Goal: Transaction & Acquisition: Purchase product/service

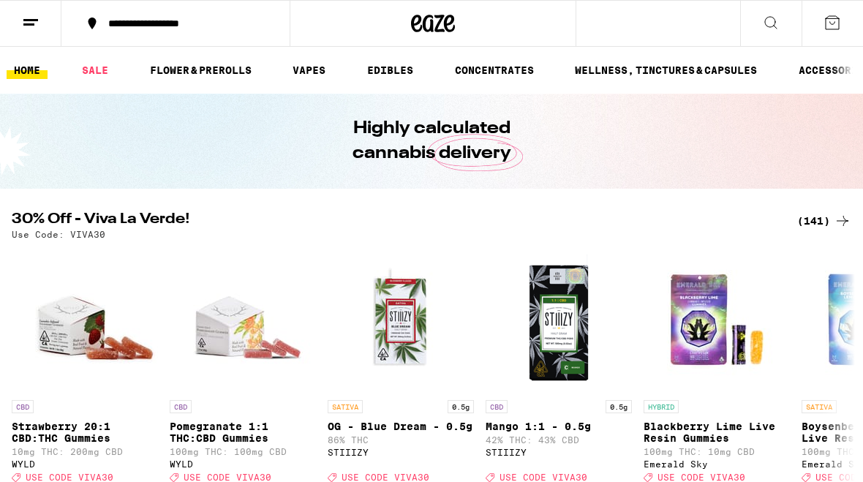
click at [39, 30] on icon at bounding box center [31, 23] width 18 height 18
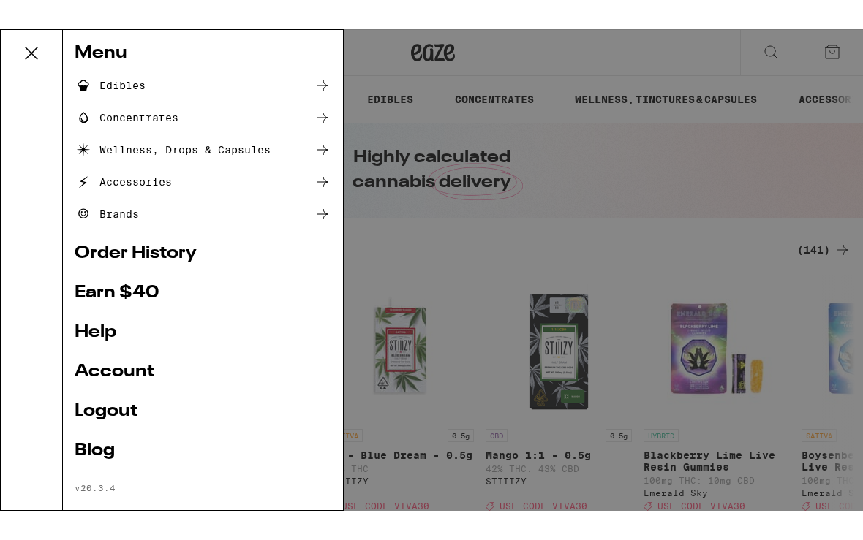
scroll to position [146, 0]
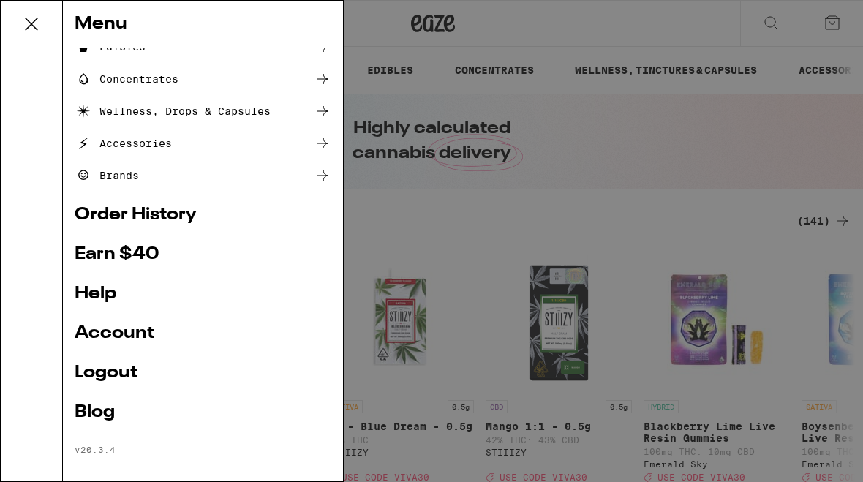
click at [99, 333] on link "Account" at bounding box center [203, 334] width 257 height 18
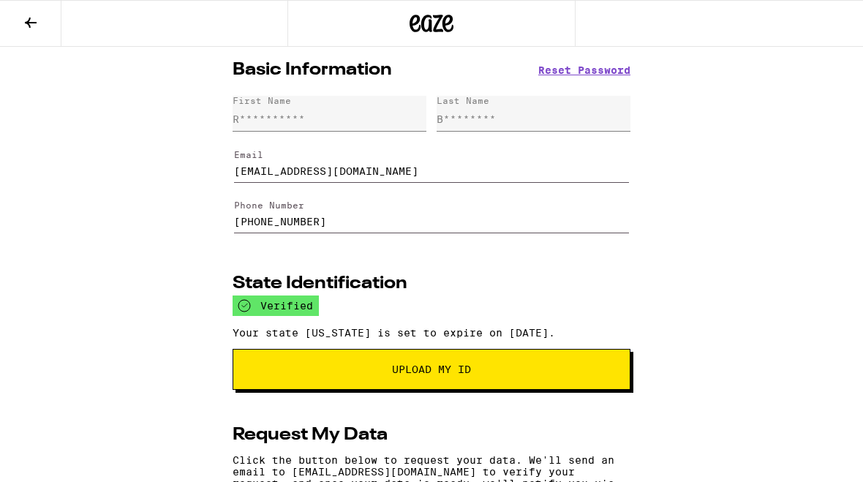
click at [28, 15] on icon at bounding box center [31, 23] width 18 height 18
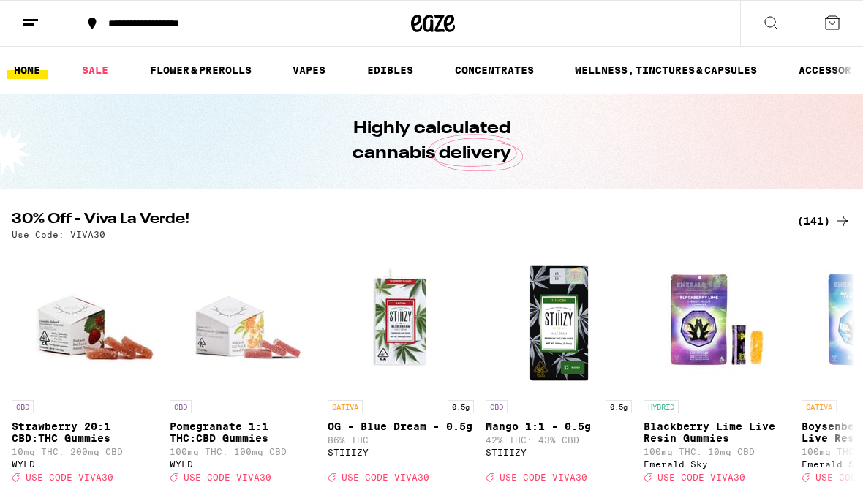
click at [763, 26] on icon at bounding box center [771, 23] width 18 height 18
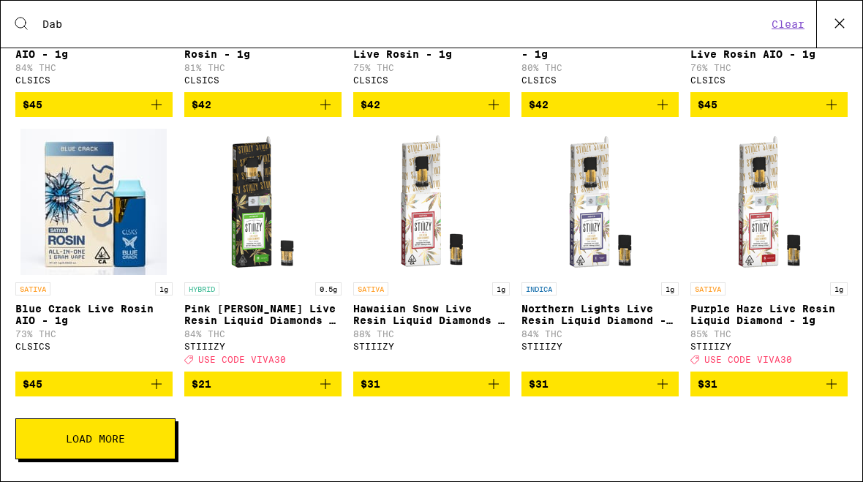
scroll to position [954, 0]
type input "Dab"
click at [85, 437] on span "Load More" at bounding box center [95, 438] width 59 height 10
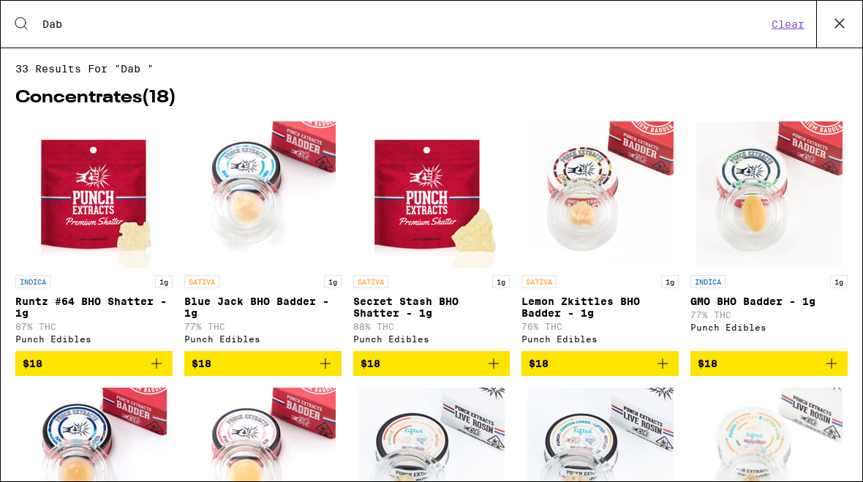
scroll to position [0, 0]
click at [788, 23] on button "Clear" at bounding box center [788, 24] width 42 height 13
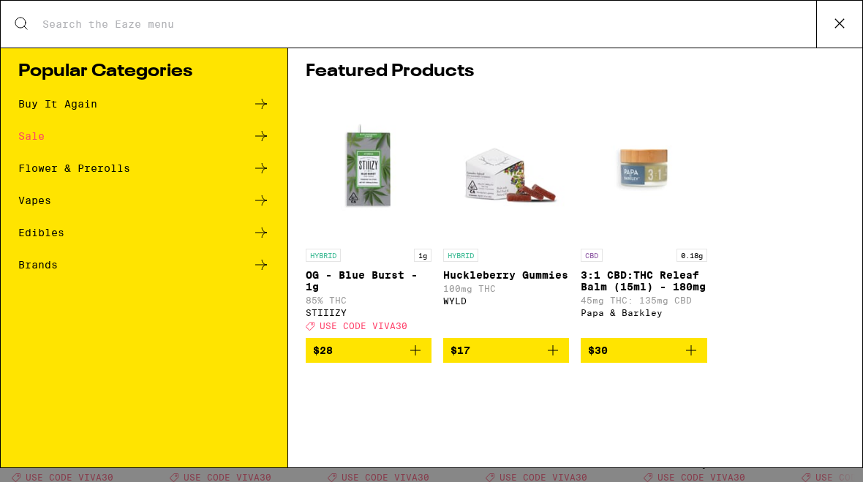
click at [39, 195] on div "Vapes" at bounding box center [34, 200] width 33 height 10
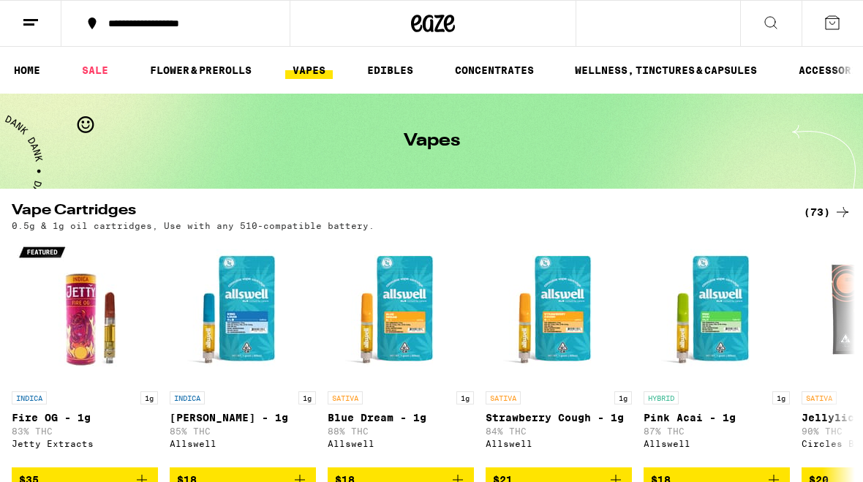
click at [488, 75] on link "CONCENTRATES" at bounding box center [494, 70] width 94 height 18
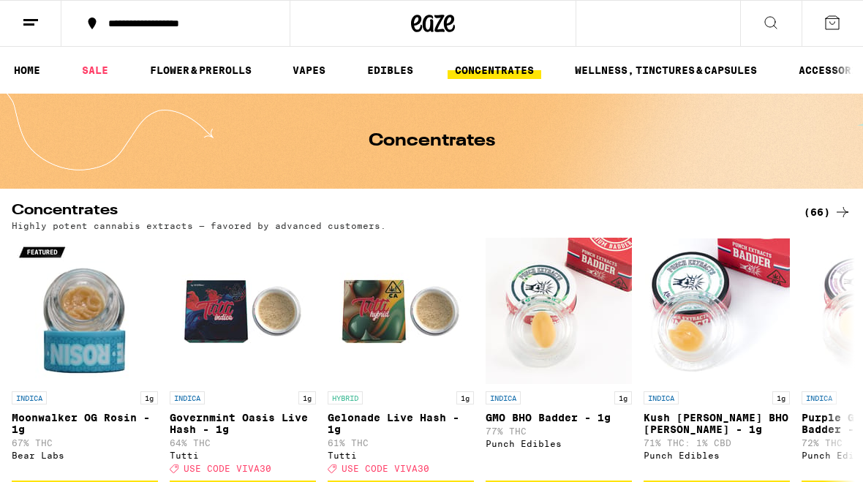
click at [26, 75] on link "HOME" at bounding box center [27, 70] width 41 height 18
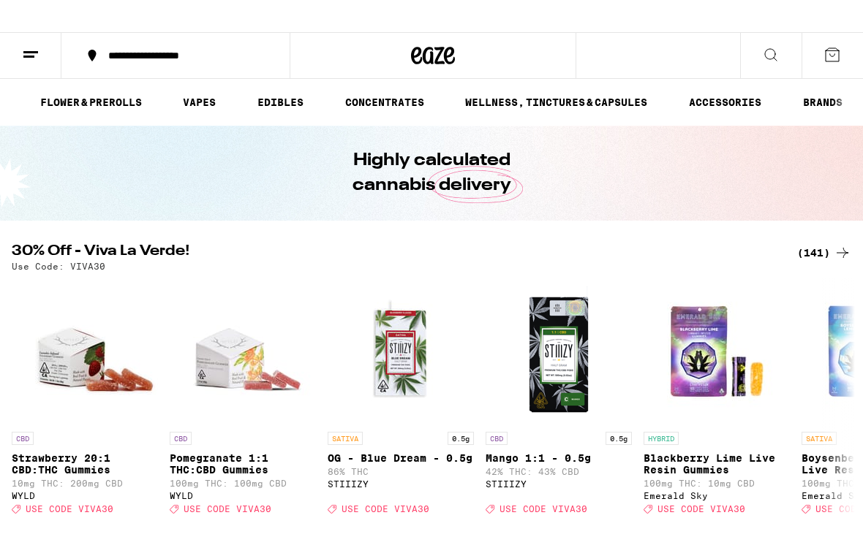
scroll to position [0, 113]
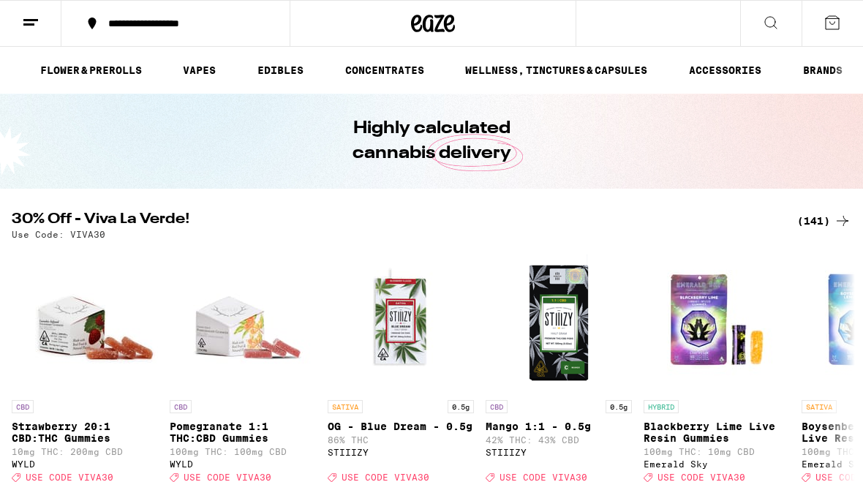
click at [828, 71] on link "BRANDS" at bounding box center [822, 70] width 54 height 18
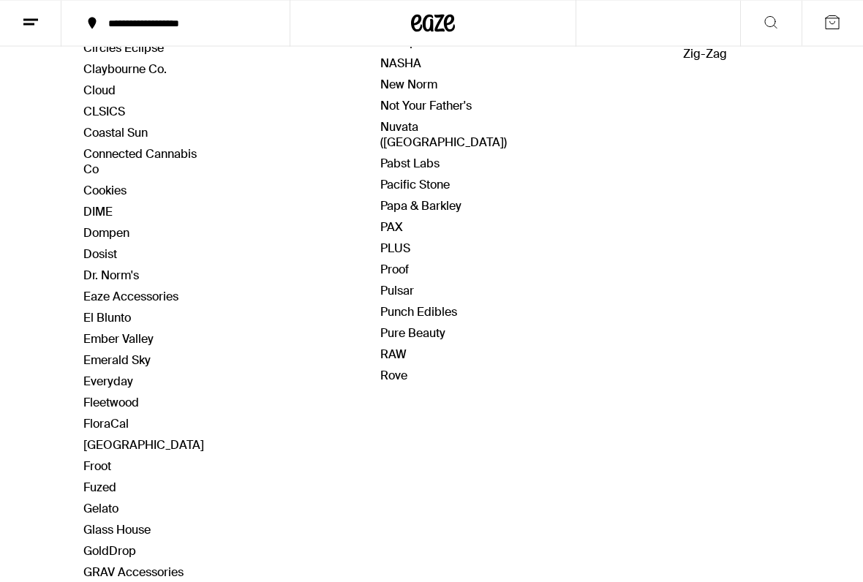
scroll to position [642, 0]
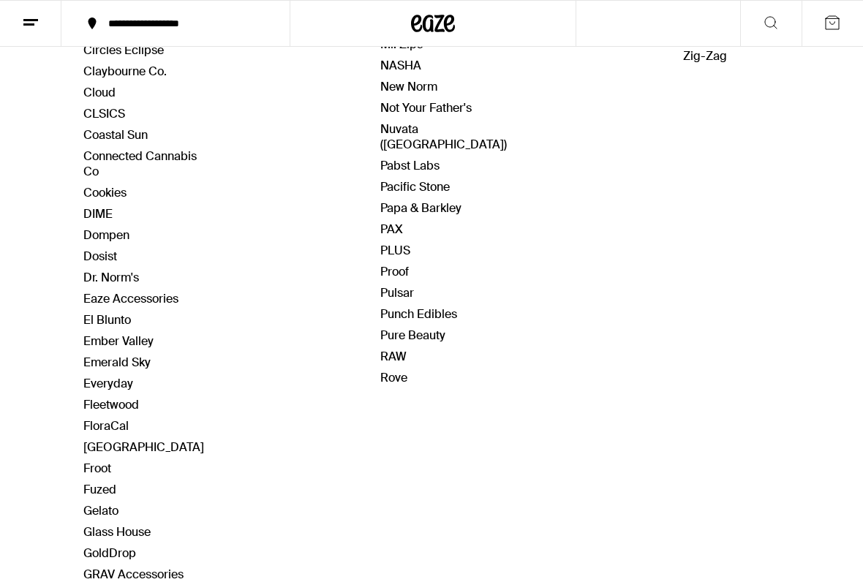
click at [390, 370] on link "Rove" at bounding box center [393, 377] width 27 height 15
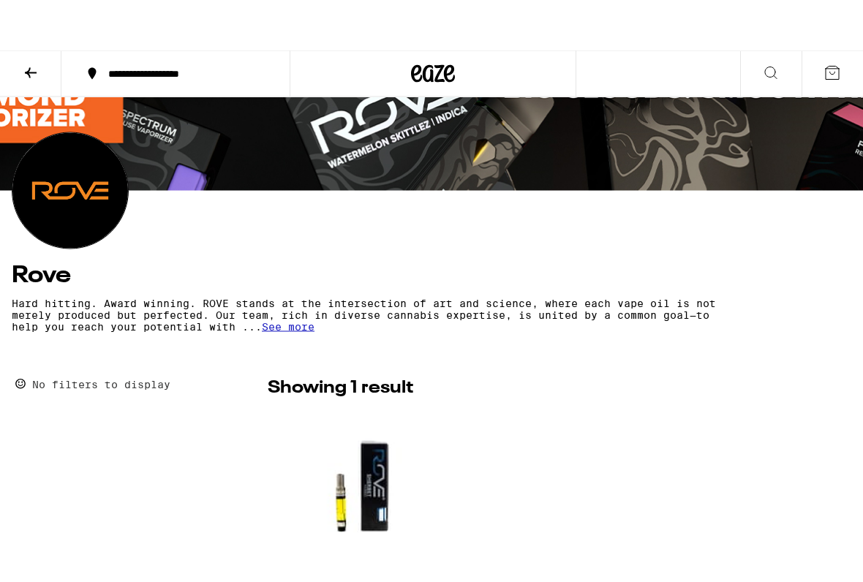
scroll to position [113, 0]
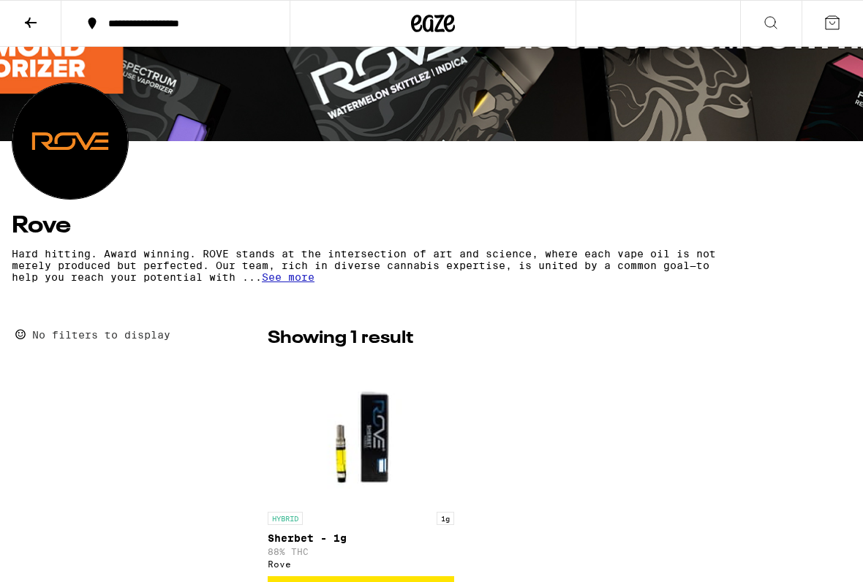
click at [296, 283] on span "See more" at bounding box center [288, 277] width 53 height 12
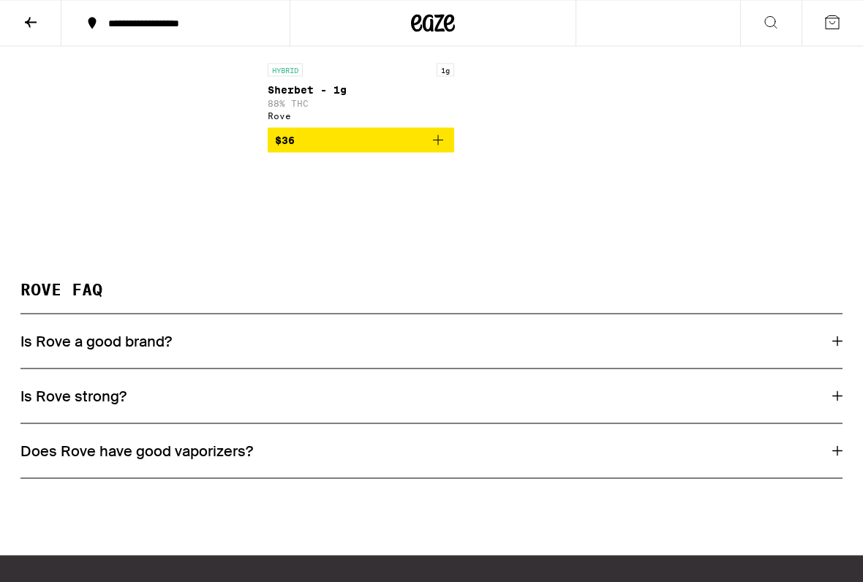
click at [51, 406] on h3 "Is Rove strong?" at bounding box center [73, 396] width 106 height 19
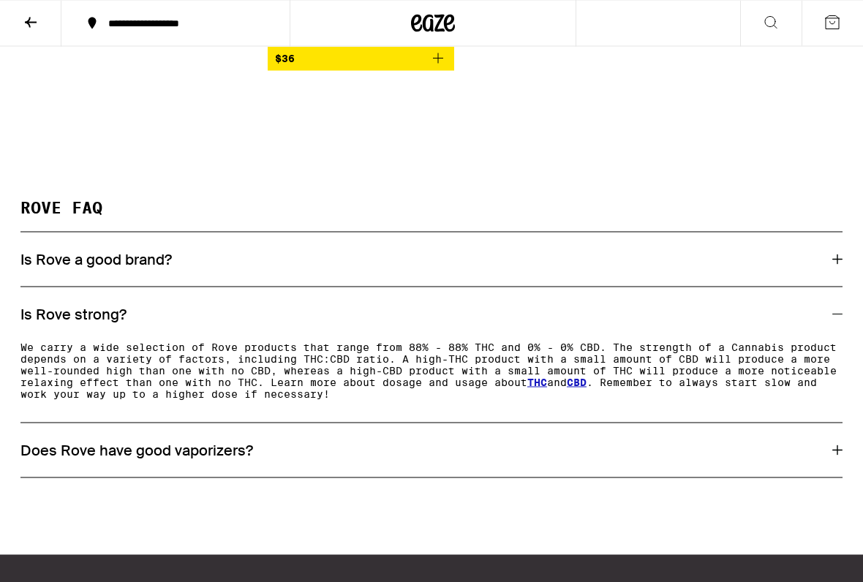
scroll to position [643, 0]
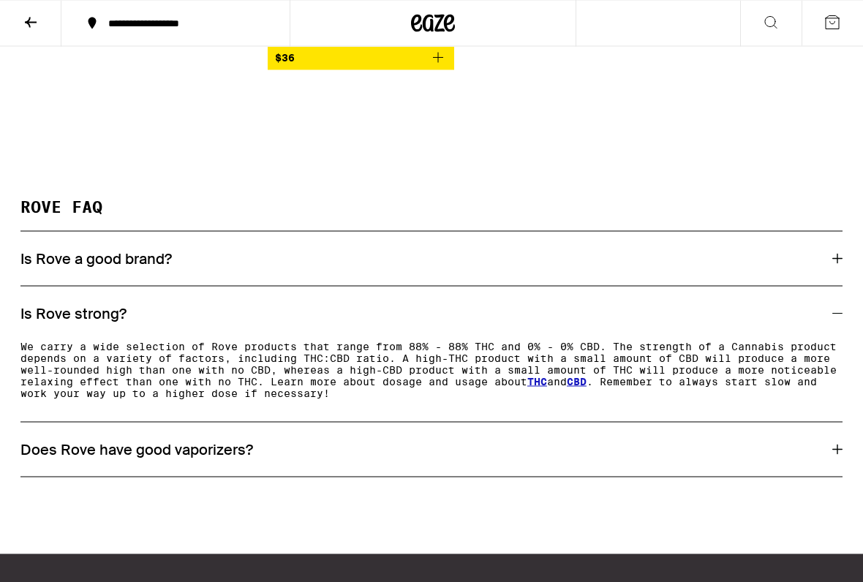
click at [46, 444] on div "Does Rove have good vaporizers?" at bounding box center [431, 449] width 822 height 54
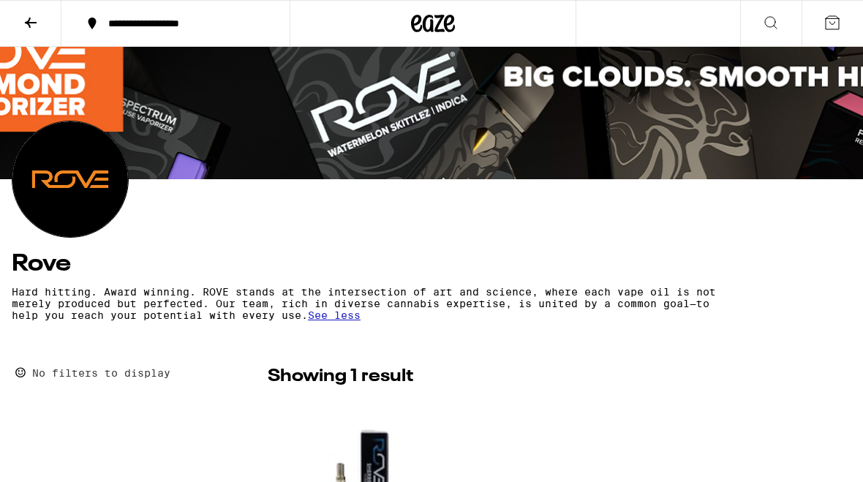
scroll to position [0, 0]
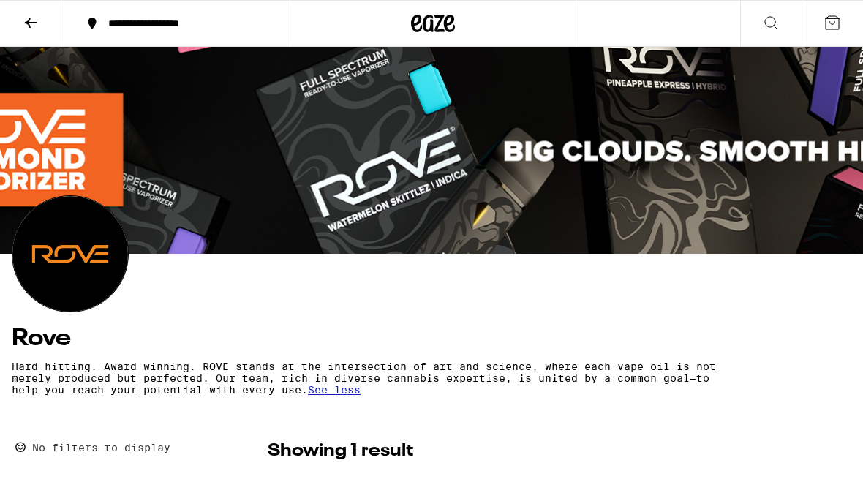
click at [26, 23] on icon at bounding box center [31, 23] width 12 height 10
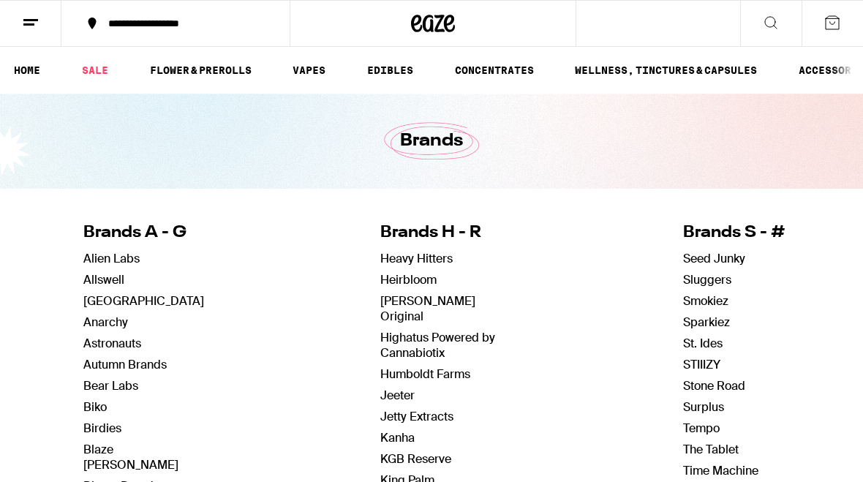
click at [503, 69] on link "CONCENTRATES" at bounding box center [494, 70] width 94 height 18
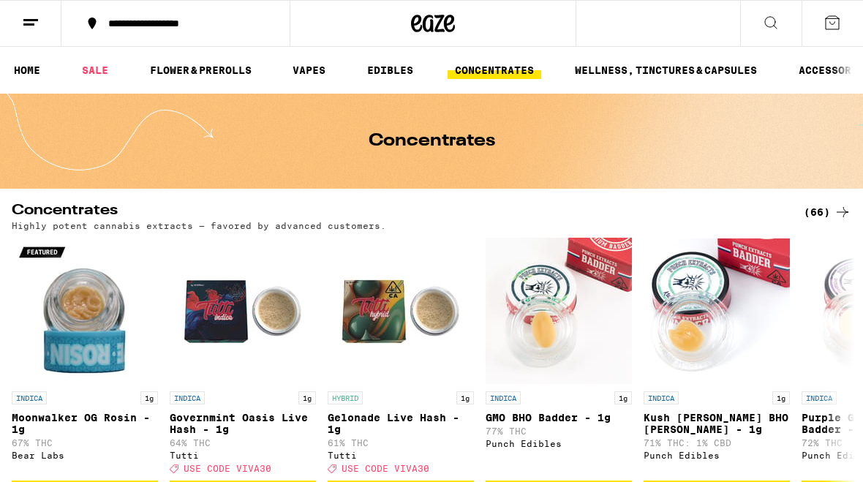
click at [695, 75] on link "WELLNESS, TINCTURES & CAPSULES" at bounding box center [665, 70] width 197 height 18
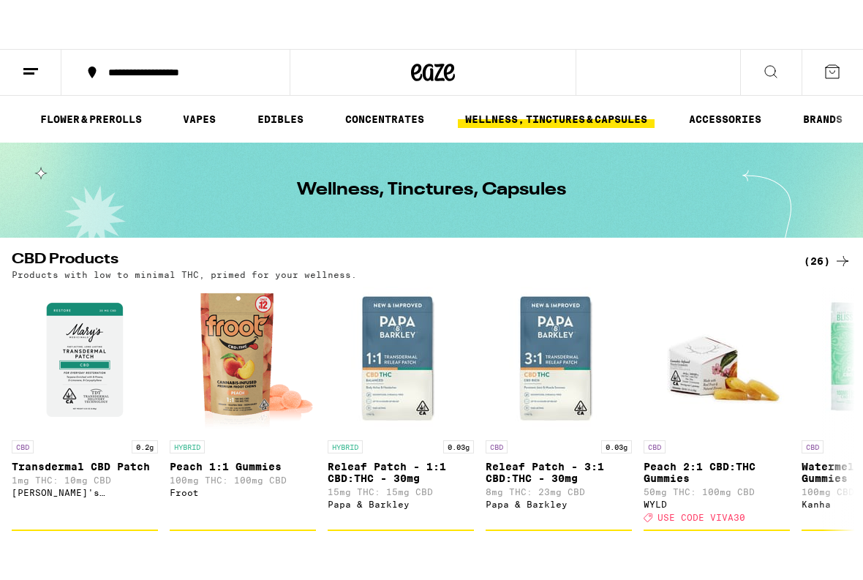
scroll to position [0, 113]
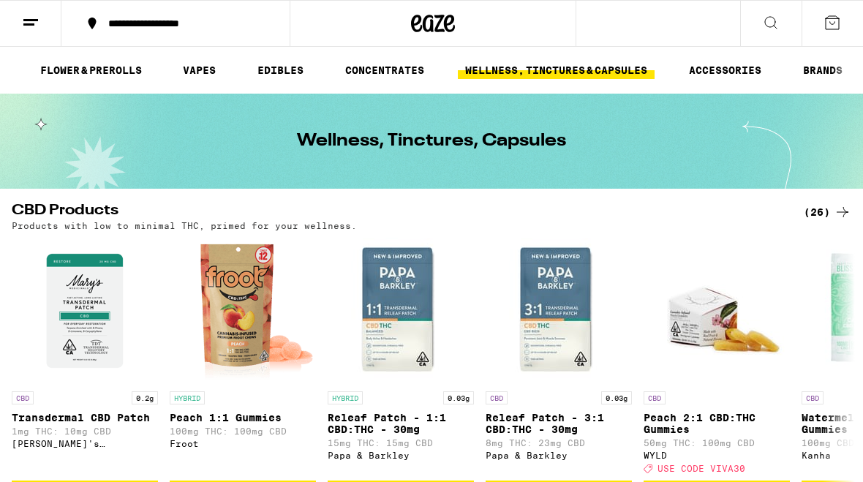
click at [735, 72] on link "ACCESSORIES" at bounding box center [724, 70] width 87 height 18
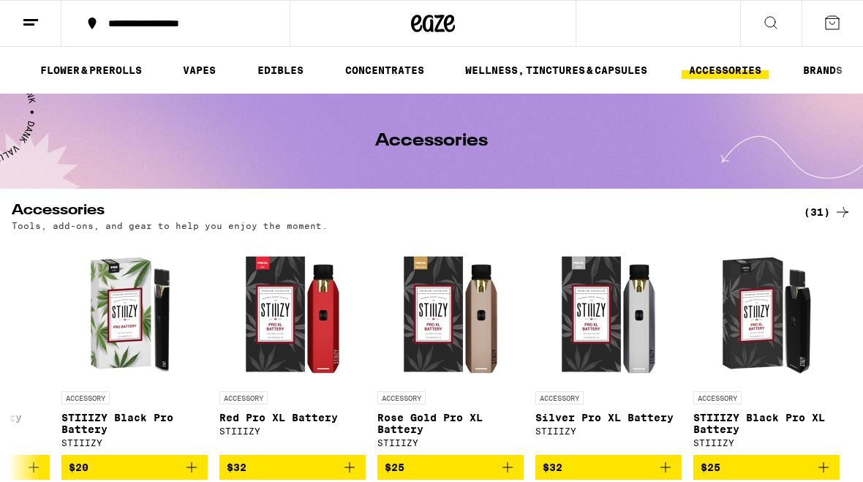
click at [200, 67] on link "VAPES" at bounding box center [199, 70] width 48 height 18
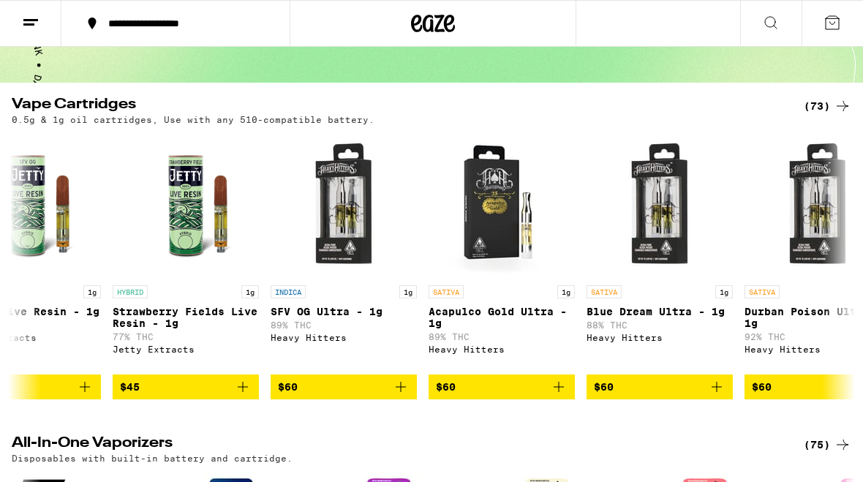
scroll to position [0, 9057]
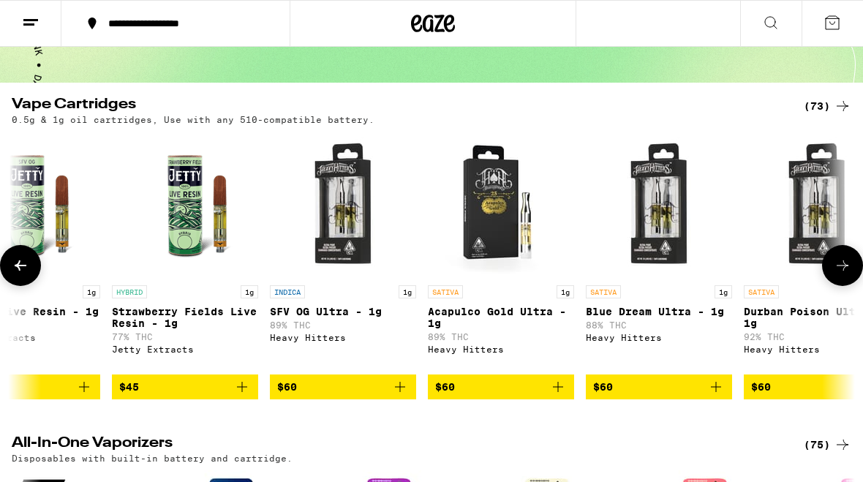
click at [355, 211] on img "Open page for SFV OG Ultra - 1g from Heavy Hitters" at bounding box center [343, 205] width 146 height 146
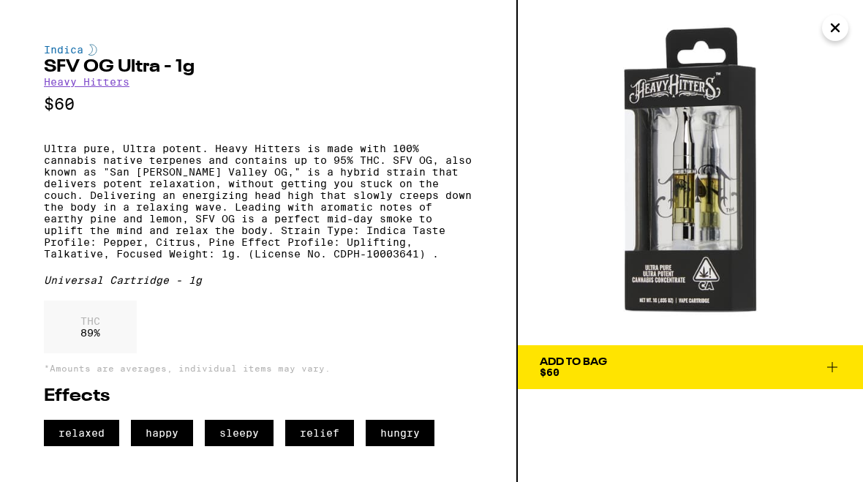
scroll to position [4, 0]
click at [831, 26] on icon "Close" at bounding box center [835, 28] width 18 height 22
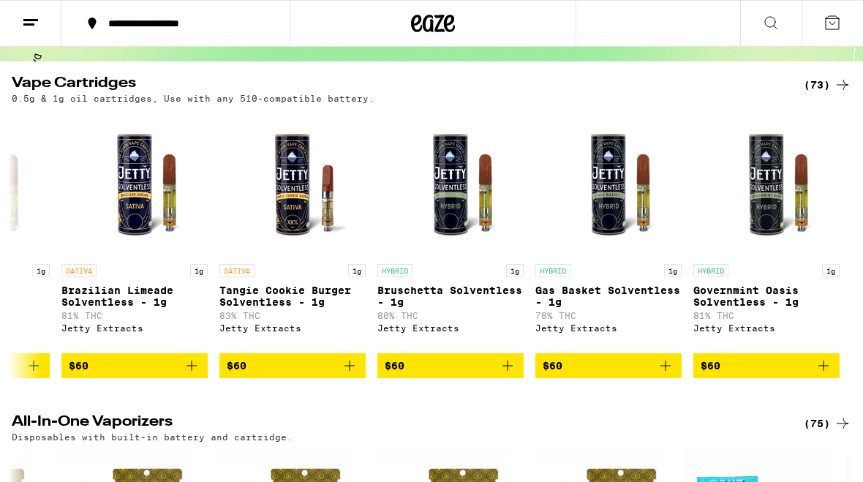
scroll to position [0, 10686]
click at [835, 88] on icon at bounding box center [842, 85] width 18 height 18
click at [845, 78] on icon at bounding box center [842, 85] width 18 height 18
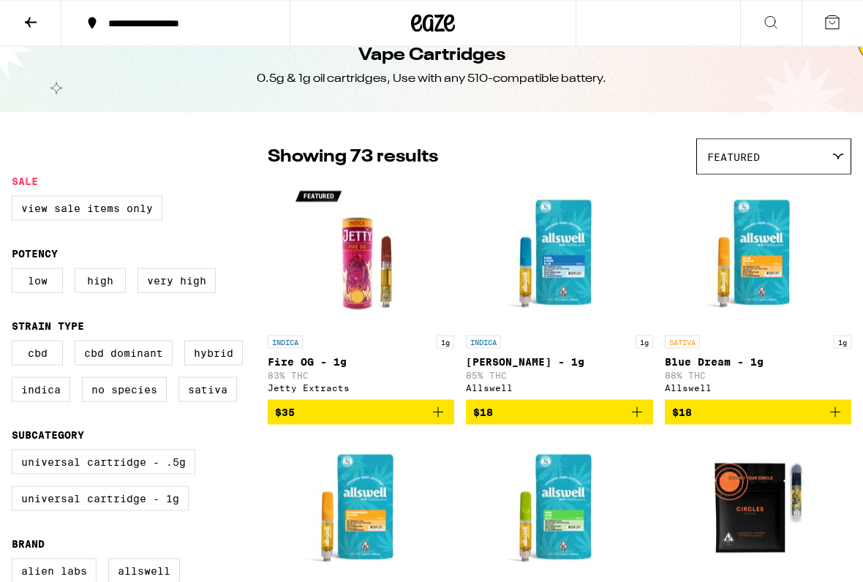
scroll to position [30, 0]
click at [215, 357] on label "Hybrid" at bounding box center [213, 352] width 58 height 25
click at [15, 343] on input "Hybrid" at bounding box center [15, 342] width 1 height 1
checkbox input "true"
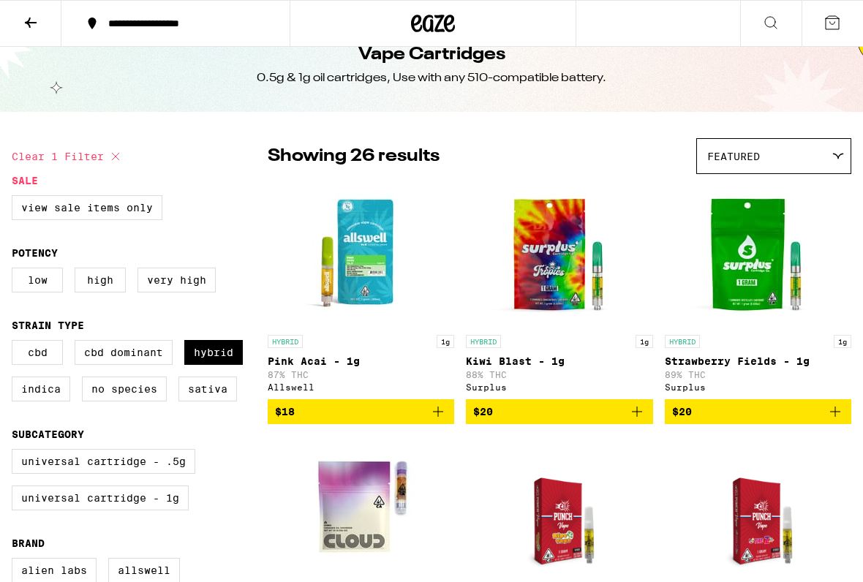
click at [213, 395] on label "Sativa" at bounding box center [207, 388] width 58 height 25
click at [15, 343] on input "Sativa" at bounding box center [15, 342] width 1 height 1
checkbox input "true"
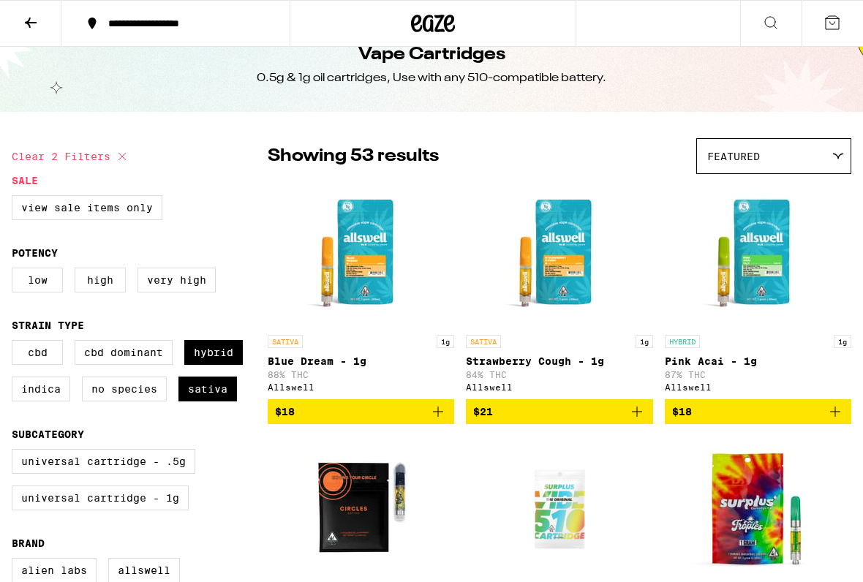
click at [26, 365] on label "CBD" at bounding box center [37, 352] width 51 height 25
click at [15, 343] on input "CBD" at bounding box center [15, 342] width 1 height 1
click at [19, 355] on label "CBD" at bounding box center [37, 352] width 51 height 25
click at [15, 343] on input "CBD" at bounding box center [15, 342] width 1 height 1
checkbox input "false"
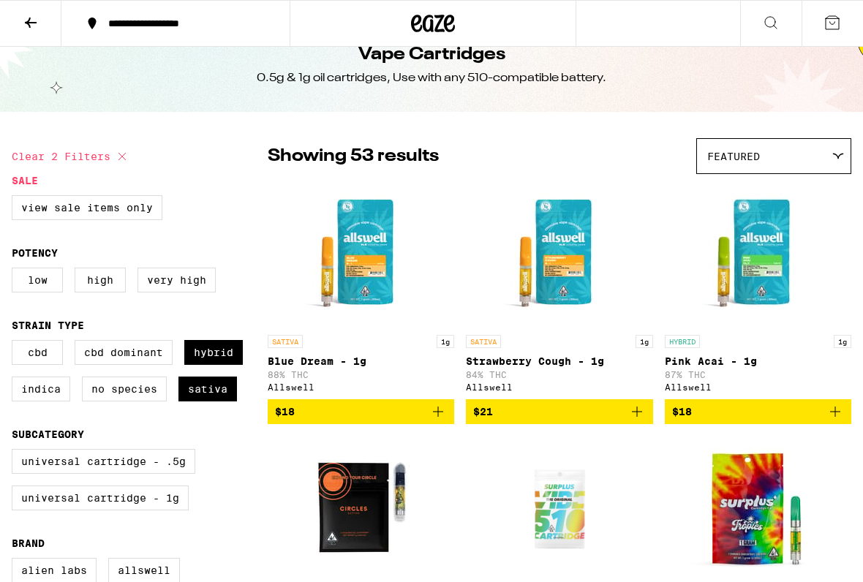
click at [31, 394] on label "Indica" at bounding box center [41, 388] width 58 height 25
click at [15, 343] on input "Indica" at bounding box center [15, 342] width 1 height 1
checkbox input "true"
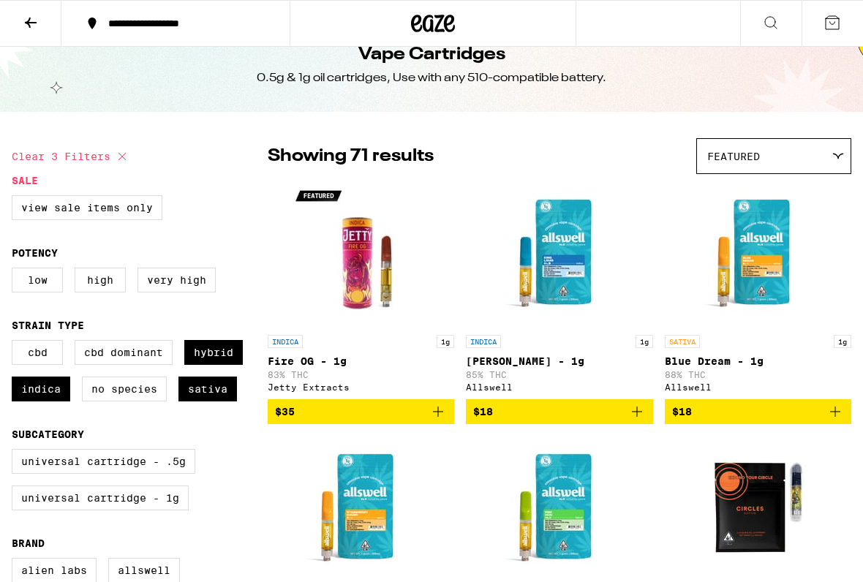
click at [197, 285] on label "Very High" at bounding box center [176, 280] width 78 height 25
click at [15, 270] on input "Very High" at bounding box center [15, 270] width 1 height 1
checkbox input "true"
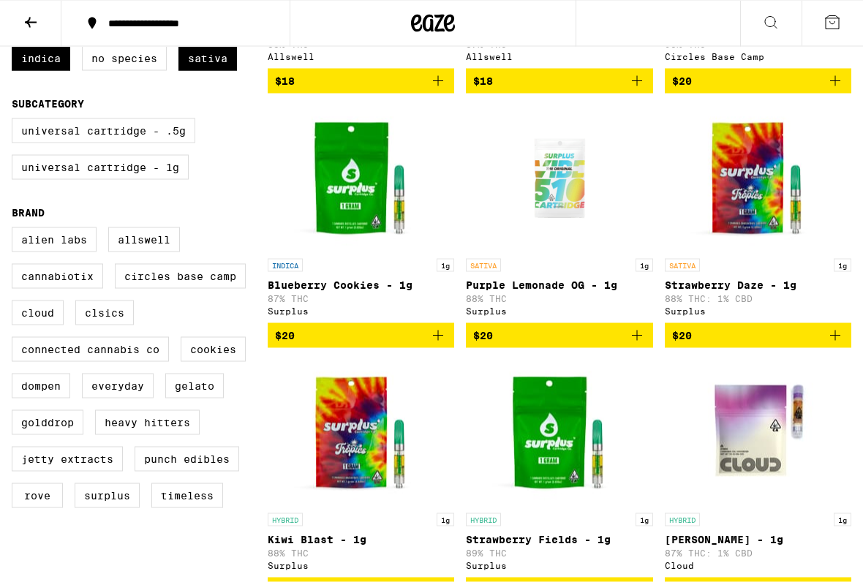
scroll to position [361, 0]
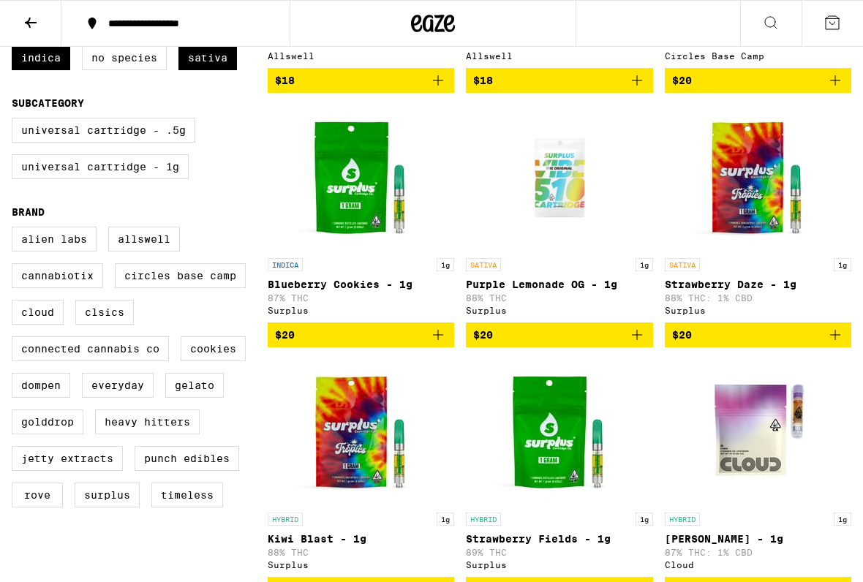
click at [31, 481] on label "Rove" at bounding box center [37, 494] width 51 height 25
click at [15, 230] on input "Rove" at bounding box center [15, 229] width 1 height 1
checkbox input "true"
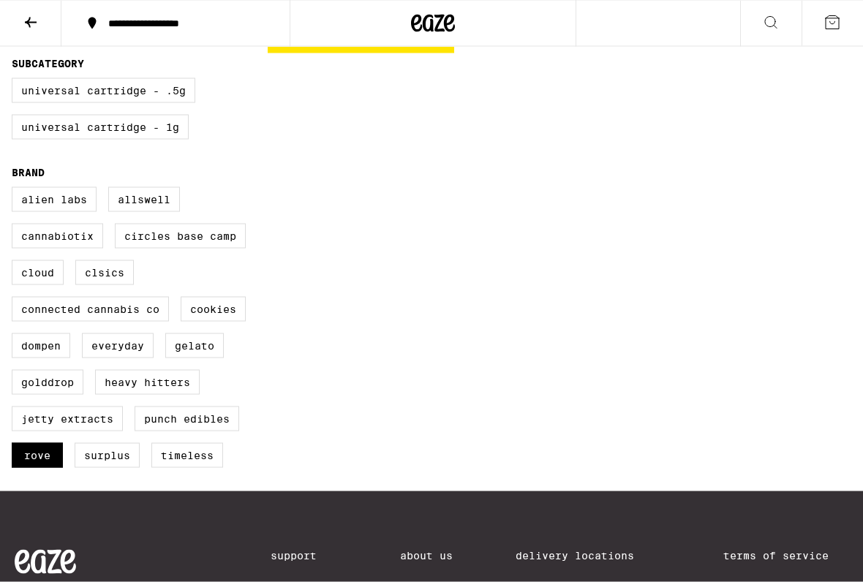
scroll to position [401, 0]
click at [36, 431] on label "Jetty Extracts" at bounding box center [67, 418] width 111 height 25
click at [15, 189] on input "Jetty Extracts" at bounding box center [15, 189] width 1 height 1
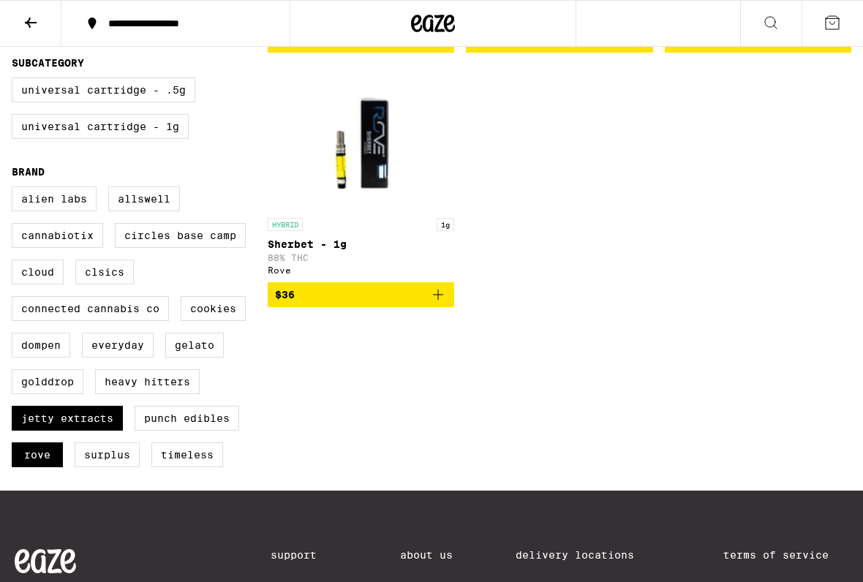
click at [33, 431] on label "Jetty Extracts" at bounding box center [67, 418] width 111 height 25
click at [15, 189] on input "Jetty Extracts" at bounding box center [15, 189] width 1 height 1
checkbox input "false"
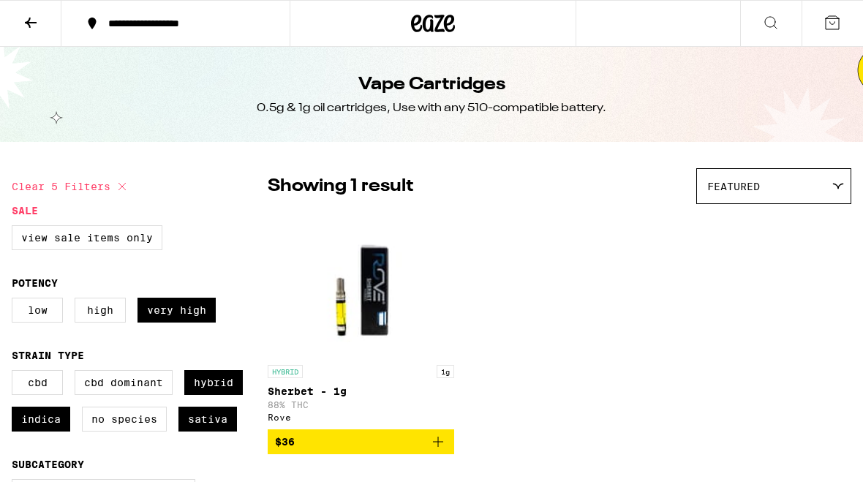
click at [821, 183] on div "Featured" at bounding box center [773, 186] width 153 height 34
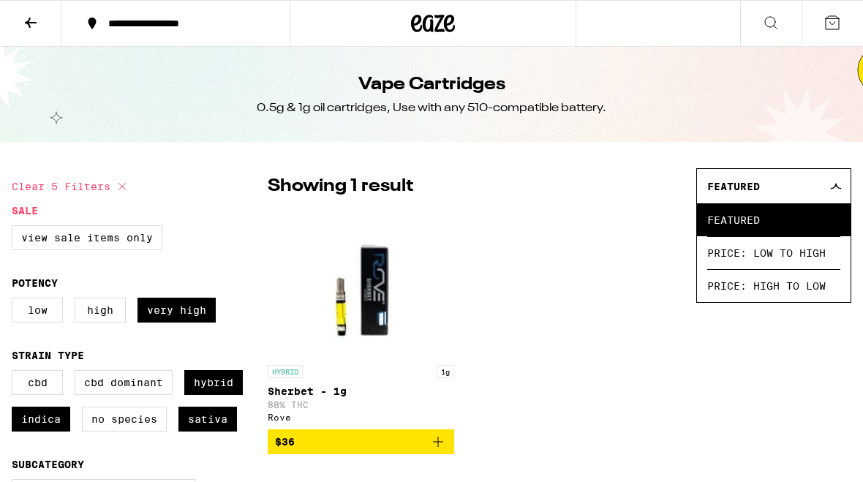
click at [833, 197] on div "Featured" at bounding box center [773, 186] width 153 height 34
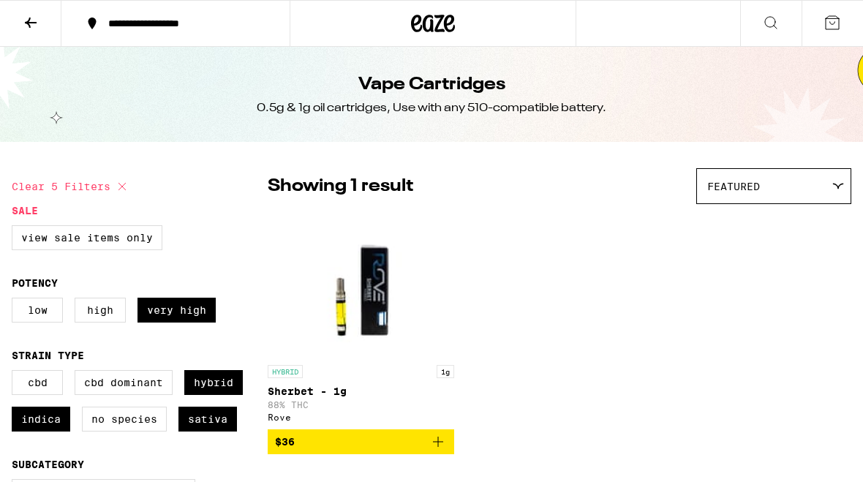
click at [365, 286] on img "Open page for Sherbet - 1g from Rove" at bounding box center [361, 284] width 186 height 146
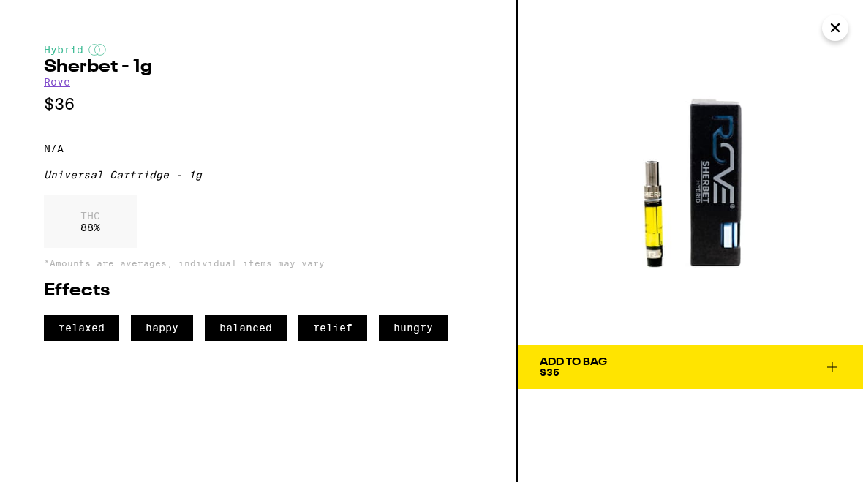
click at [830, 35] on icon "Close" at bounding box center [835, 28] width 18 height 22
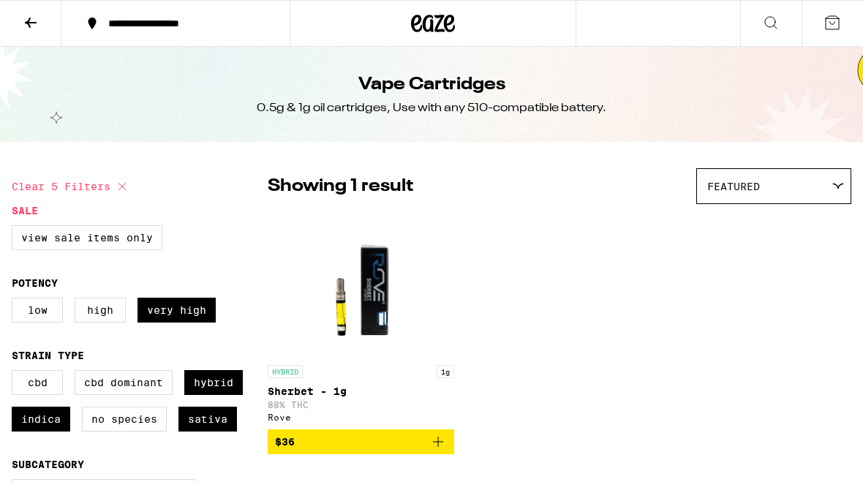
click at [35, 25] on icon at bounding box center [31, 23] width 18 height 18
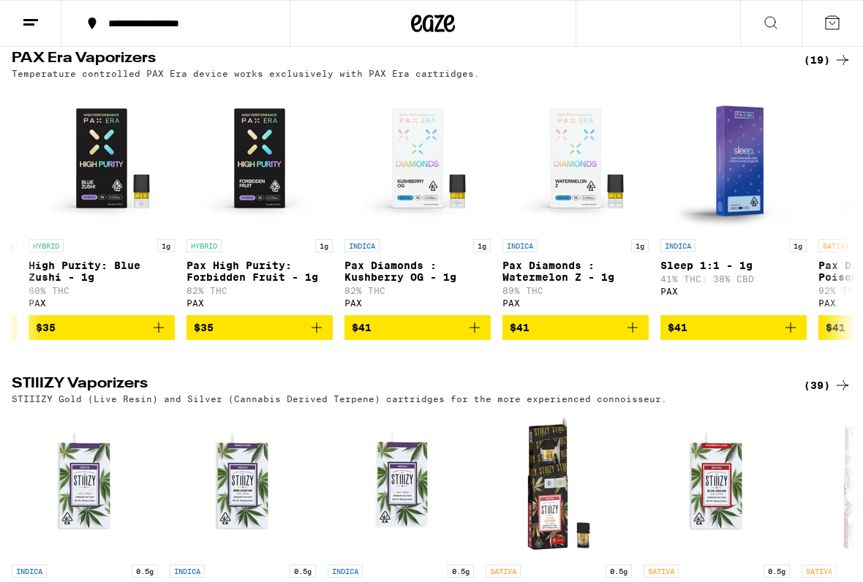
scroll to position [0, 469]
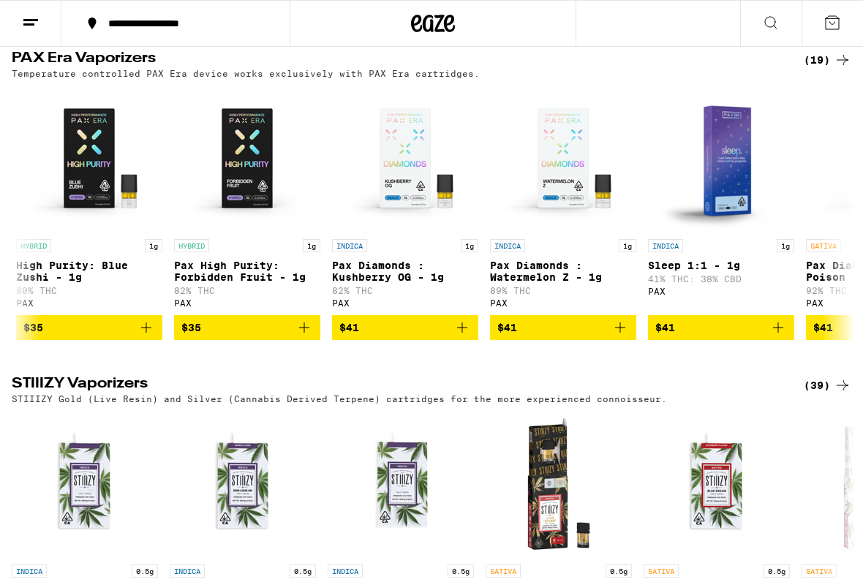
click at [837, 69] on icon at bounding box center [842, 60] width 18 height 18
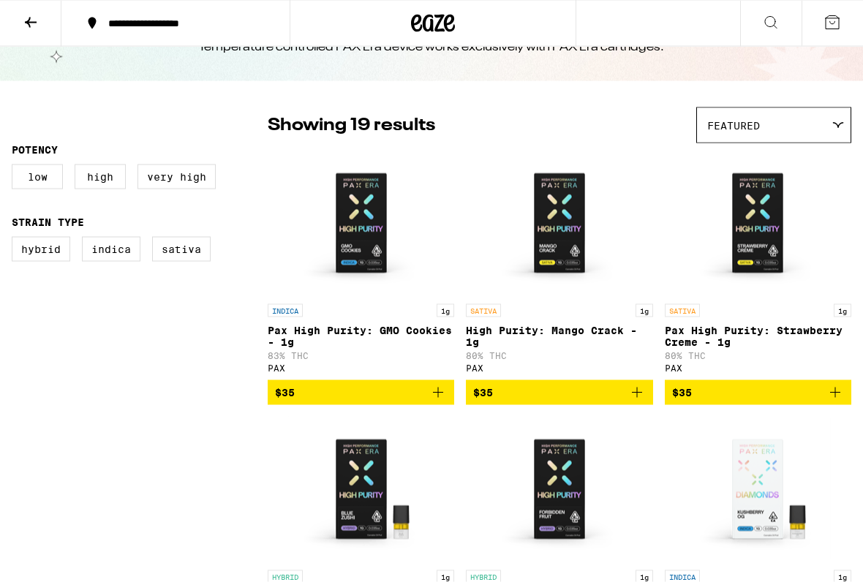
scroll to position [62, 0]
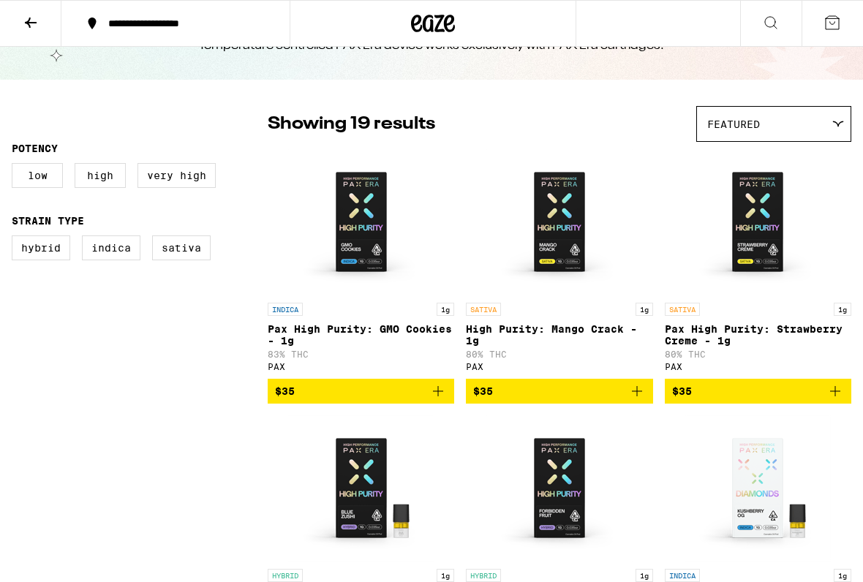
click at [96, 175] on label "High" at bounding box center [100, 175] width 51 height 25
click at [15, 166] on input "High" at bounding box center [15, 165] width 1 height 1
checkbox input "true"
click at [42, 247] on label "Hybrid" at bounding box center [41, 247] width 58 height 25
click at [15, 238] on input "Hybrid" at bounding box center [15, 238] width 1 height 1
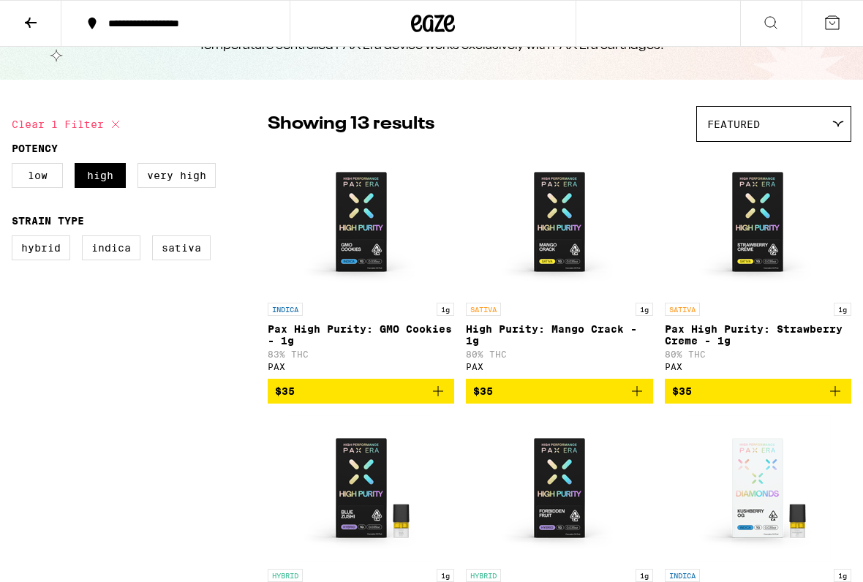
checkbox input "true"
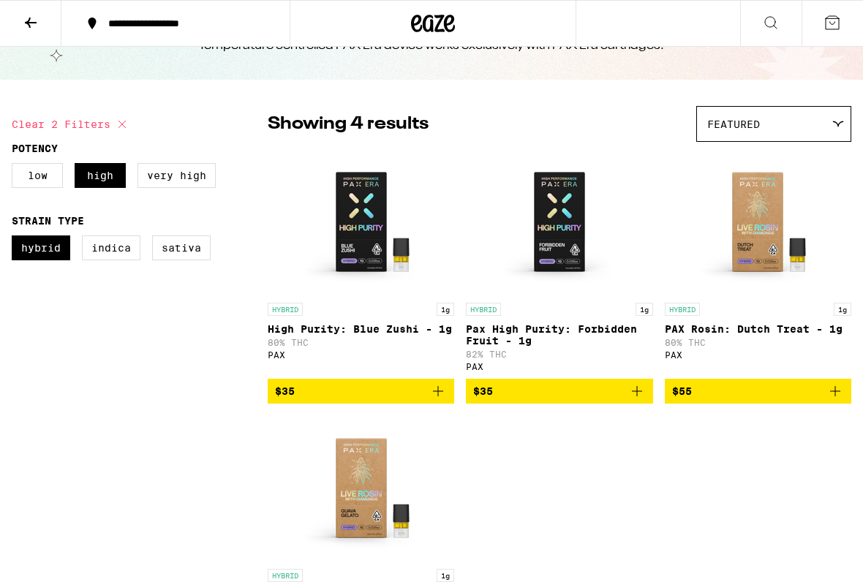
click at [109, 246] on label "Indica" at bounding box center [111, 247] width 58 height 25
click at [15, 238] on input "Indica" at bounding box center [15, 238] width 1 height 1
checkbox input "true"
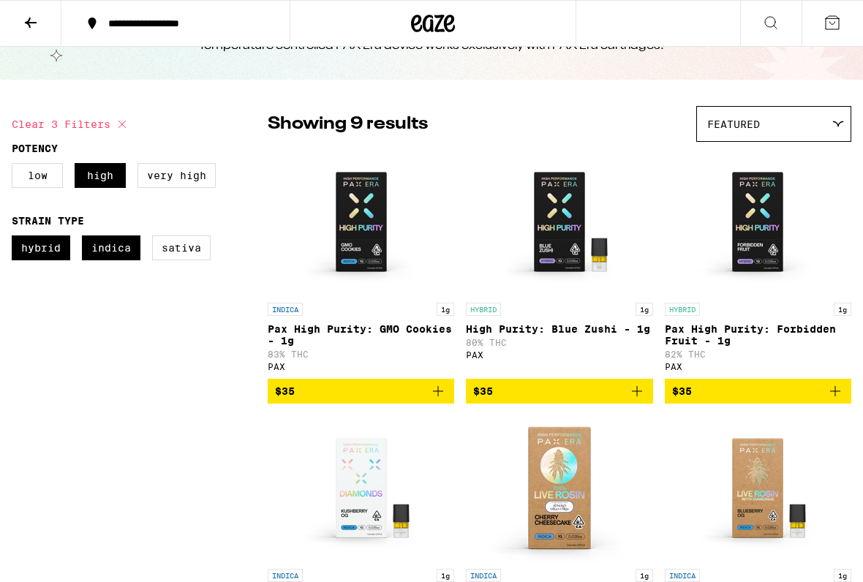
click at [169, 242] on label "Sativa" at bounding box center [181, 247] width 58 height 25
click at [15, 238] on input "Sativa" at bounding box center [15, 238] width 1 height 1
checkbox input "true"
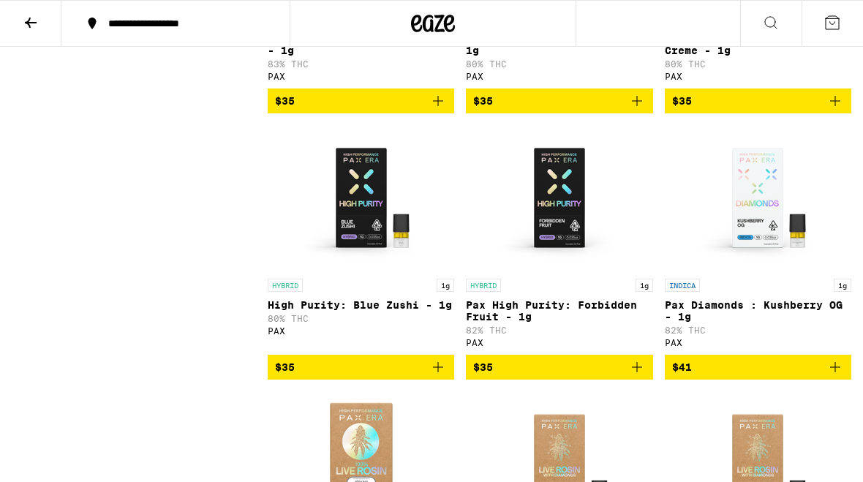
scroll to position [352, 0]
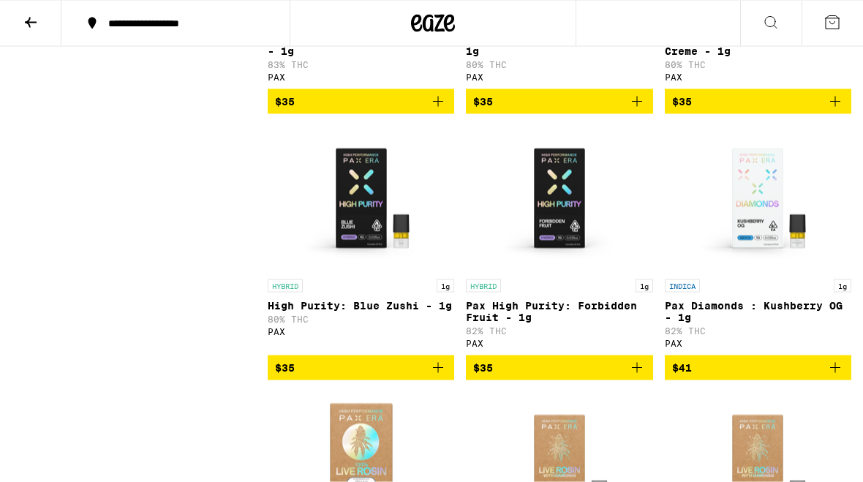
click at [765, 211] on img "Open page for Pax Diamonds : Kushberry OG - 1g from PAX" at bounding box center [757, 199] width 146 height 146
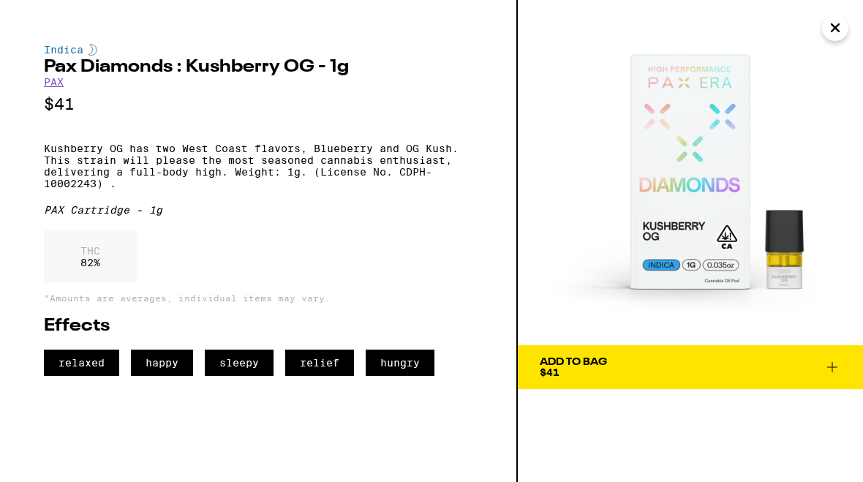
click at [526, 143] on img at bounding box center [690, 172] width 345 height 345
click at [836, 29] on icon "Close" at bounding box center [834, 27] width 7 height 7
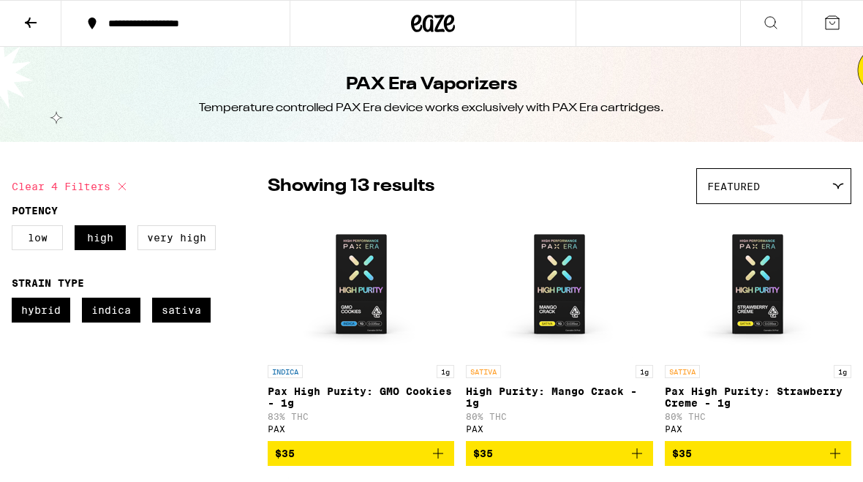
click at [31, 24] on icon at bounding box center [31, 23] width 18 height 18
click at [770, 23] on icon at bounding box center [771, 23] width 18 height 18
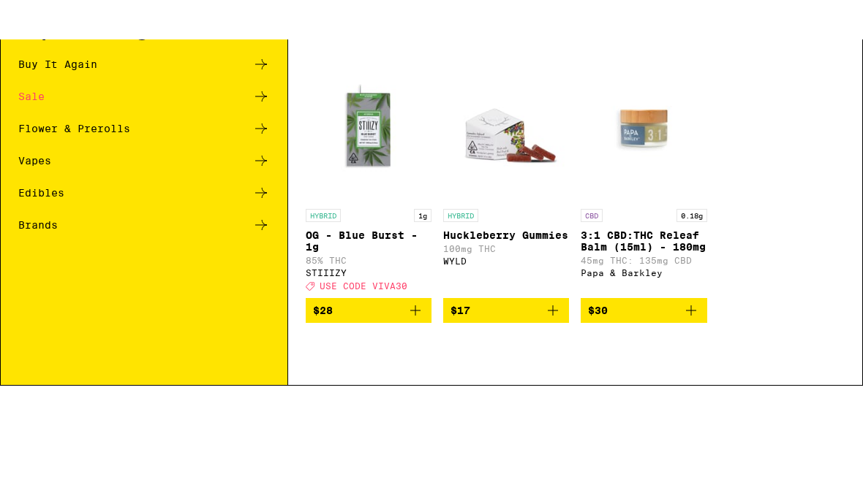
click at [30, 99] on div "Buy It Again" at bounding box center [57, 104] width 79 height 10
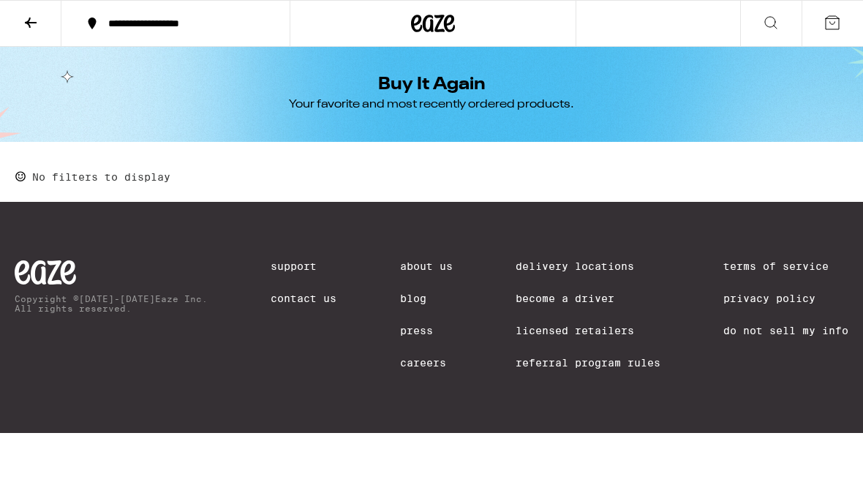
click at [826, 25] on icon at bounding box center [832, 23] width 18 height 18
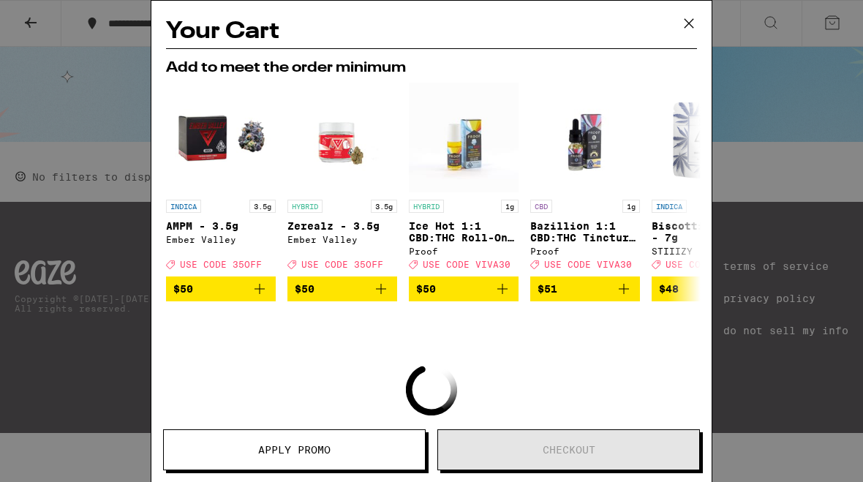
click at [679, 21] on icon at bounding box center [689, 23] width 22 height 22
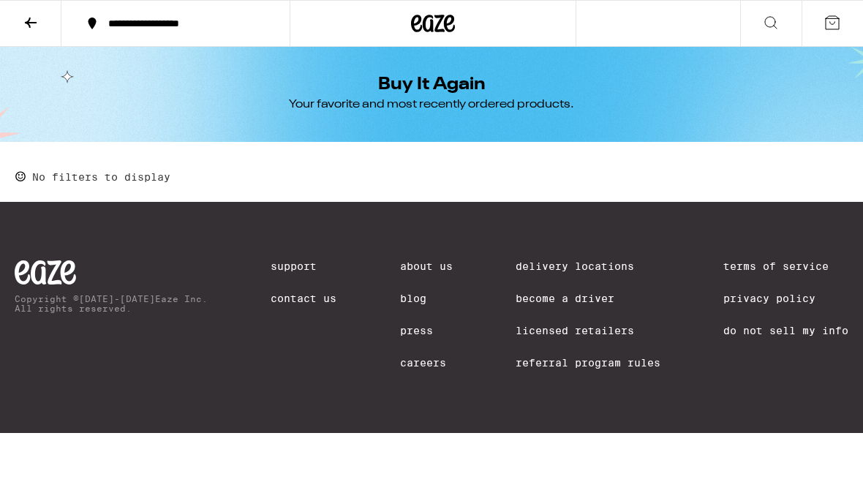
click at [29, 9] on button at bounding box center [30, 24] width 61 height 46
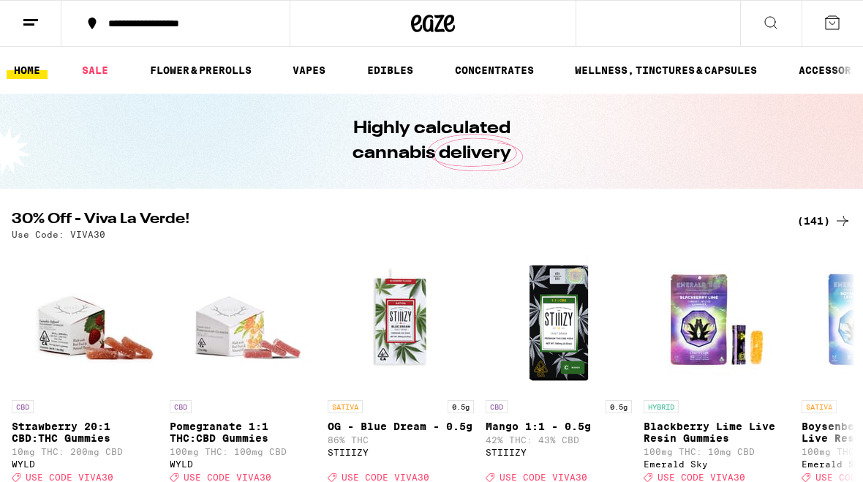
click at [21, 18] on button at bounding box center [30, 24] width 61 height 46
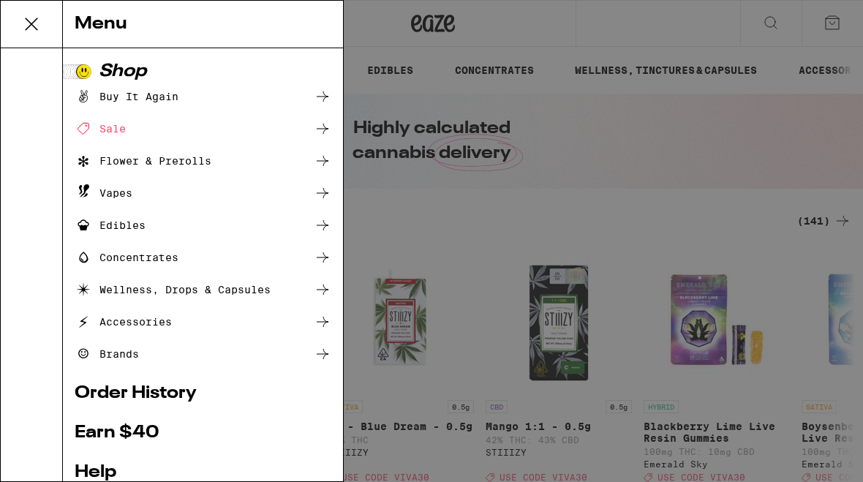
click at [314, 325] on icon at bounding box center [323, 322] width 18 height 18
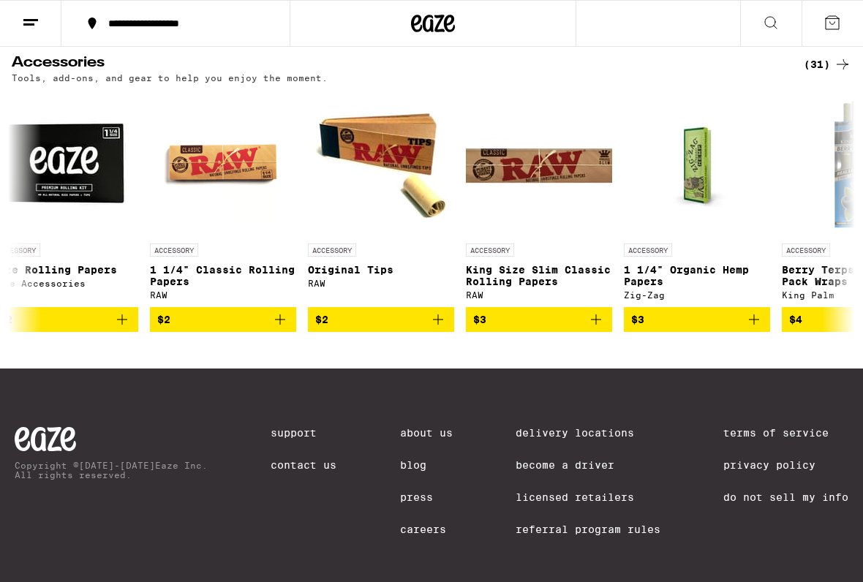
scroll to position [0, 21]
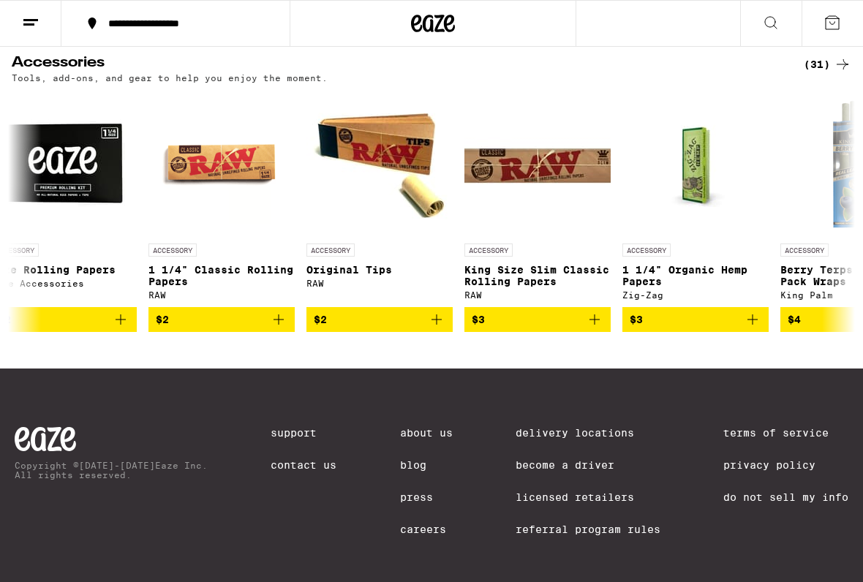
click at [809, 71] on div "(31)" at bounding box center [827, 65] width 48 height 18
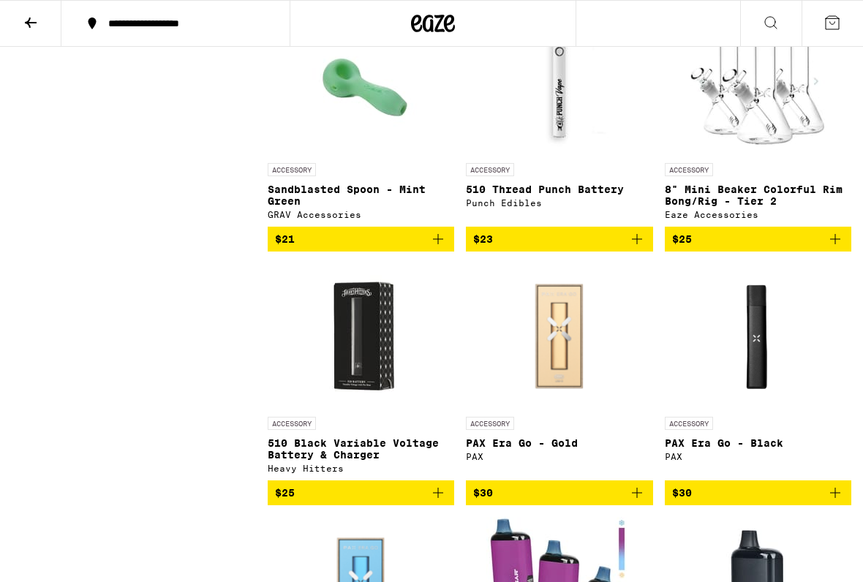
scroll to position [1445, 0]
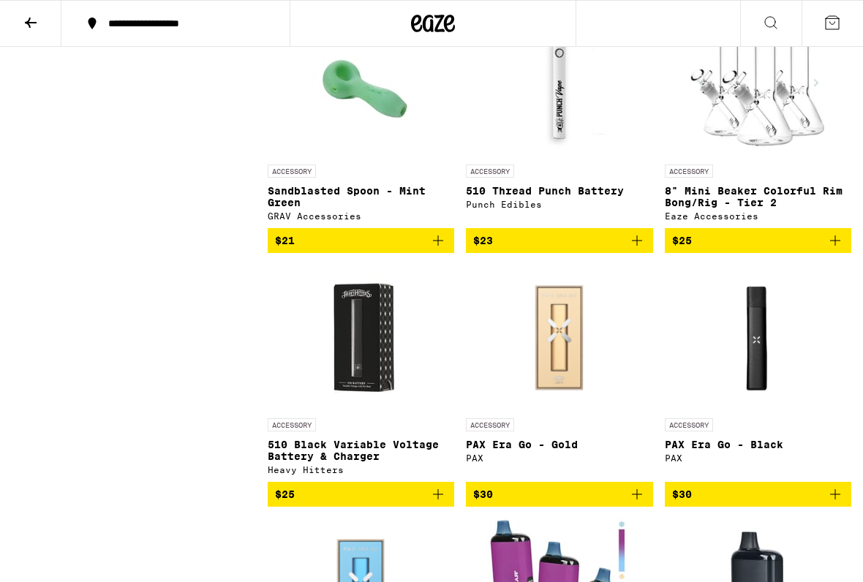
click at [341, 379] on img "Open page for 510 Black Variable Voltage Battery & Charger from Heavy Hitters" at bounding box center [361, 338] width 146 height 146
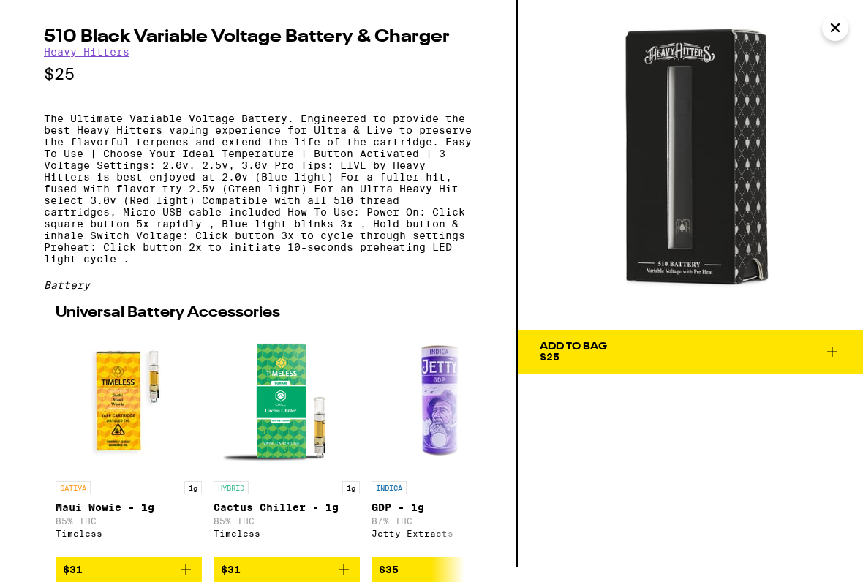
scroll to position [61, 0]
click at [153, 369] on img "Open page for Maui Wowie - 1g from Timeless" at bounding box center [129, 400] width 146 height 146
click at [90, 481] on p "Maui Wowie - 1g" at bounding box center [129, 507] width 146 height 12
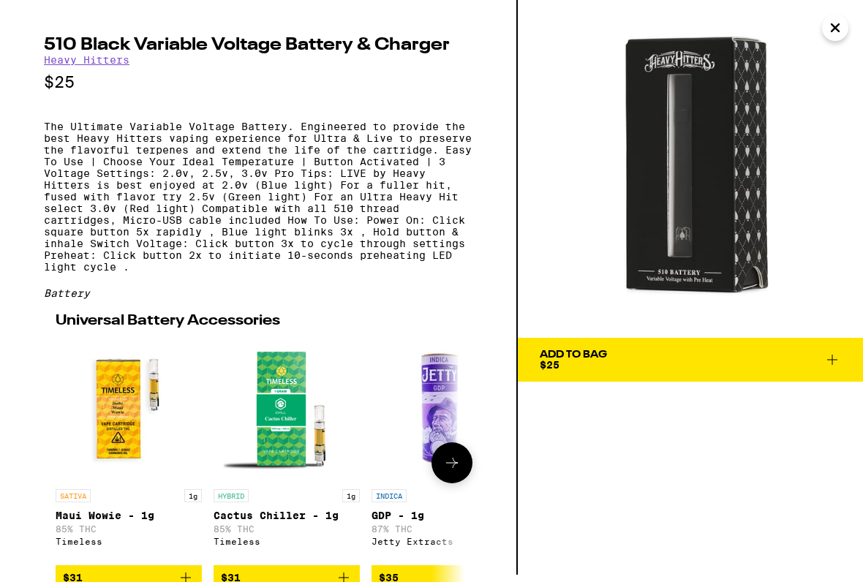
scroll to position [6, 0]
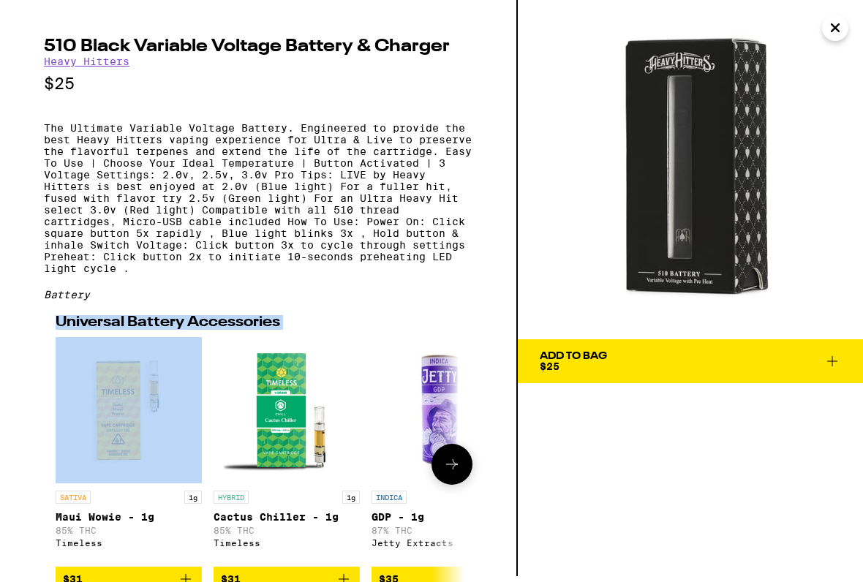
click at [83, 230] on p "The Ultimate Variable Voltage Battery. Engineered to provide the best Heavy Hit…" at bounding box center [258, 198] width 428 height 152
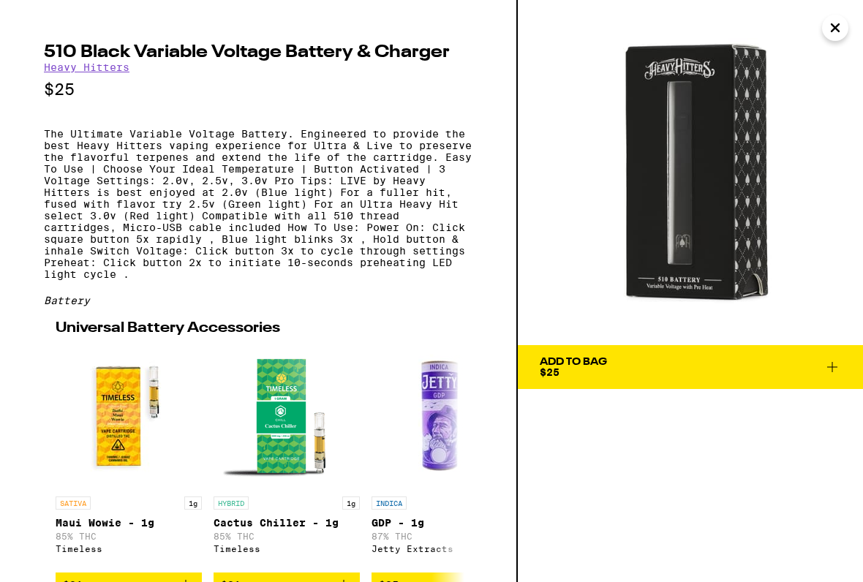
scroll to position [0, 0]
click at [848, 29] on img at bounding box center [690, 172] width 345 height 345
click at [826, 32] on icon "Close" at bounding box center [835, 28] width 18 height 22
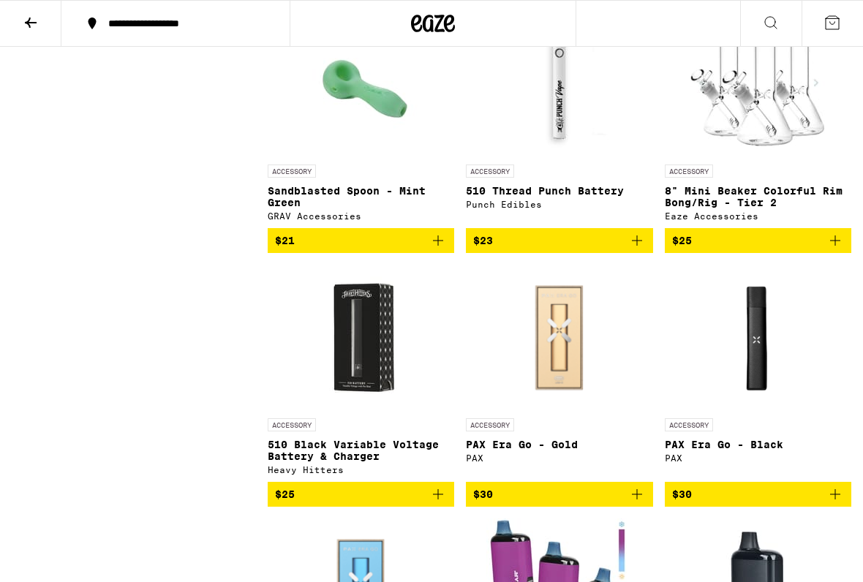
click at [760, 374] on img "Open page for PAX Era Go - Black from PAX" at bounding box center [757, 338] width 146 height 146
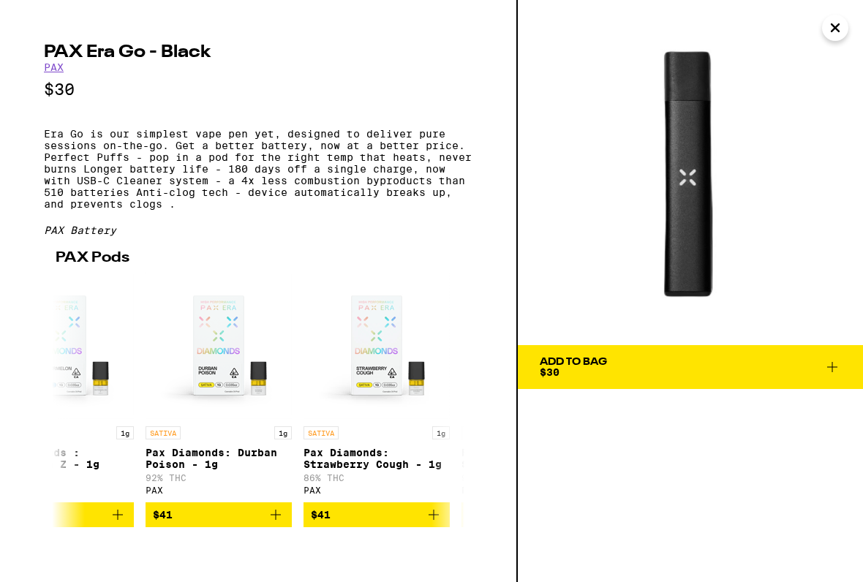
scroll to position [0, 697]
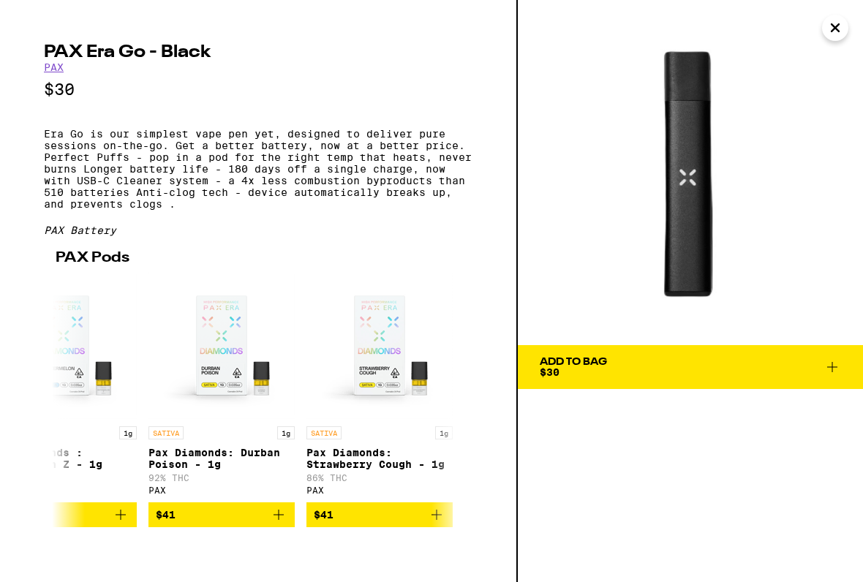
click at [825, 363] on icon at bounding box center [832, 367] width 18 height 18
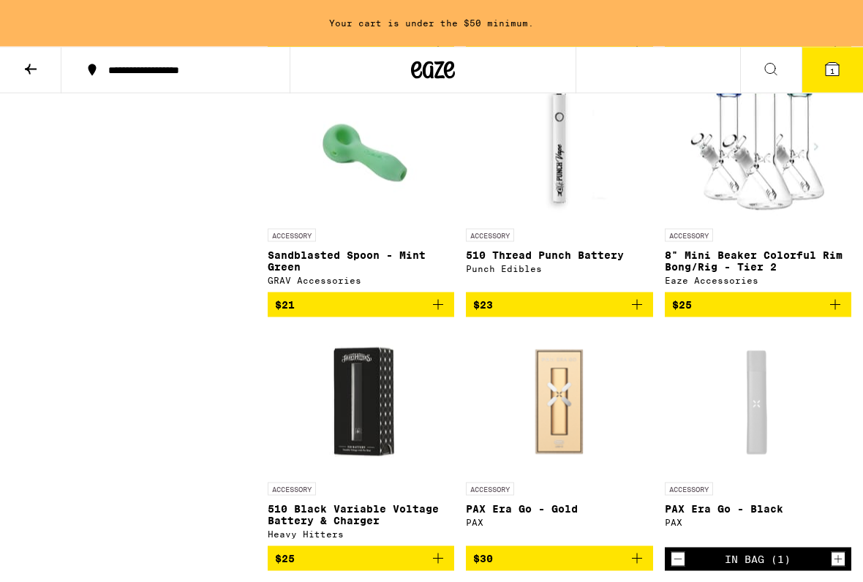
scroll to position [1429, 0]
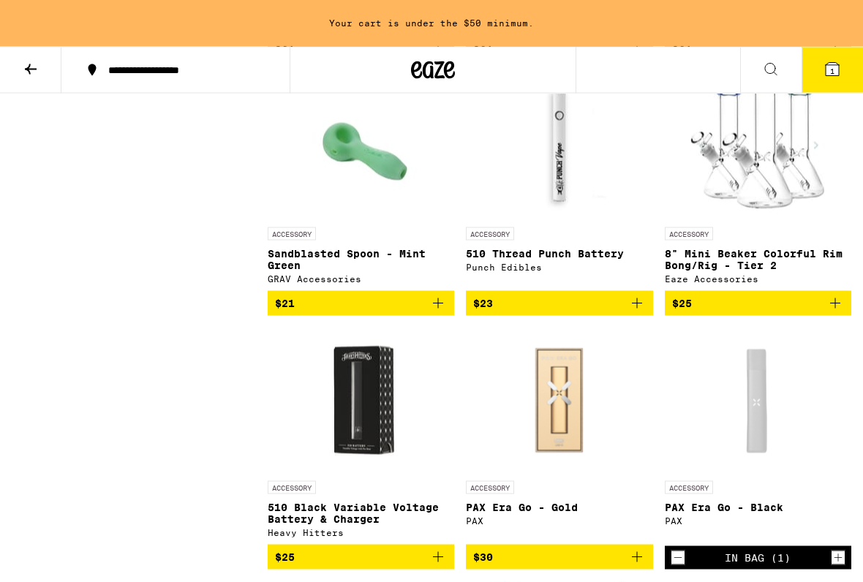
click at [746, 437] on div "Open page for PAX Era Go - Black from PAX" at bounding box center [757, 400] width 146 height 146
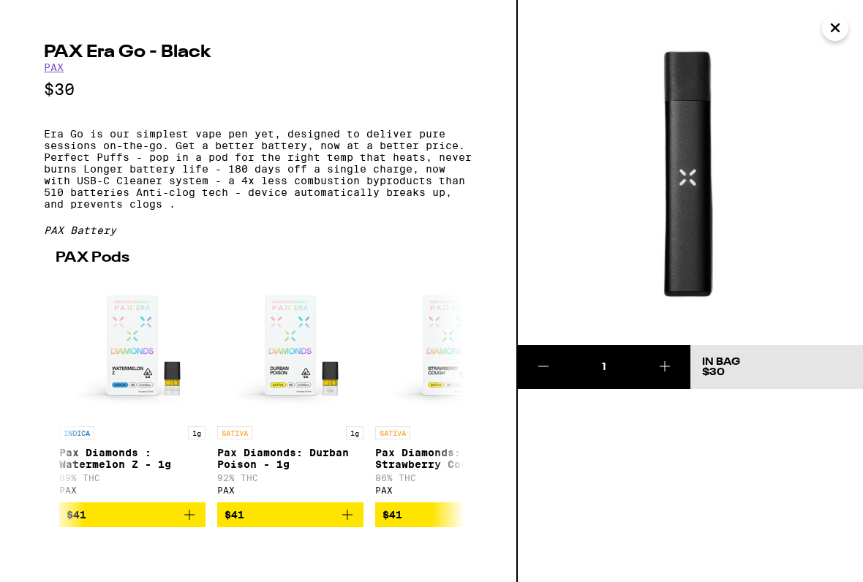
scroll to position [0, 634]
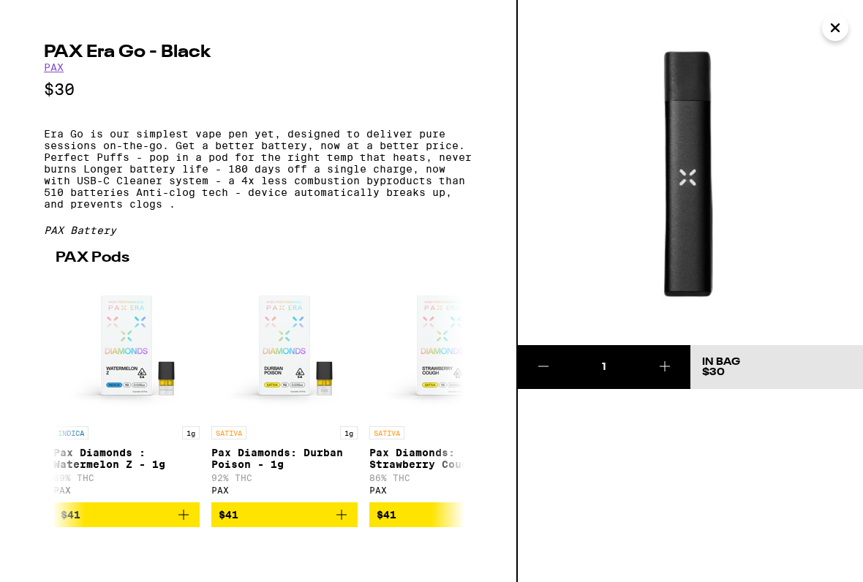
click at [341, 481] on icon "Add to bag" at bounding box center [342, 515] width 18 height 18
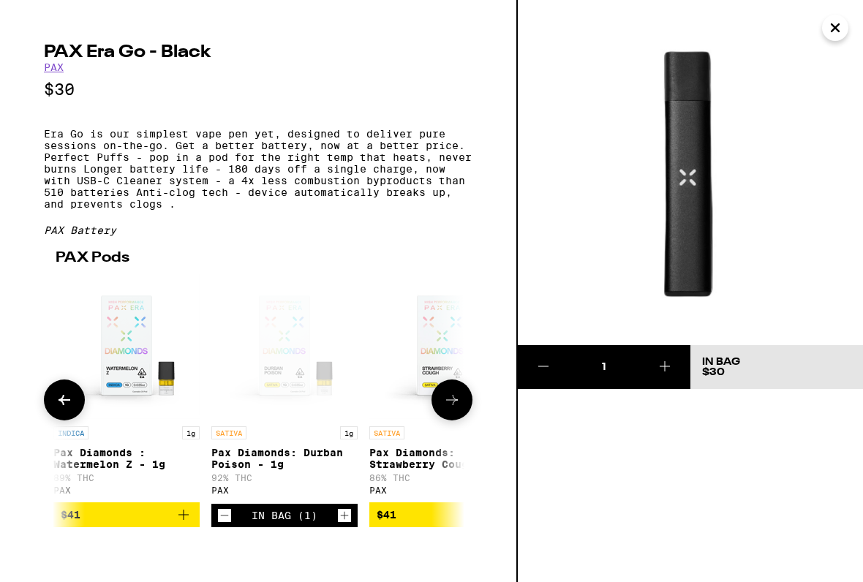
click at [287, 481] on div "In Bag (1)" at bounding box center [284, 515] width 66 height 12
click at [291, 374] on div "Open page for Pax Diamonds: Durban Poison - 1g from PAX" at bounding box center [284, 346] width 146 height 146
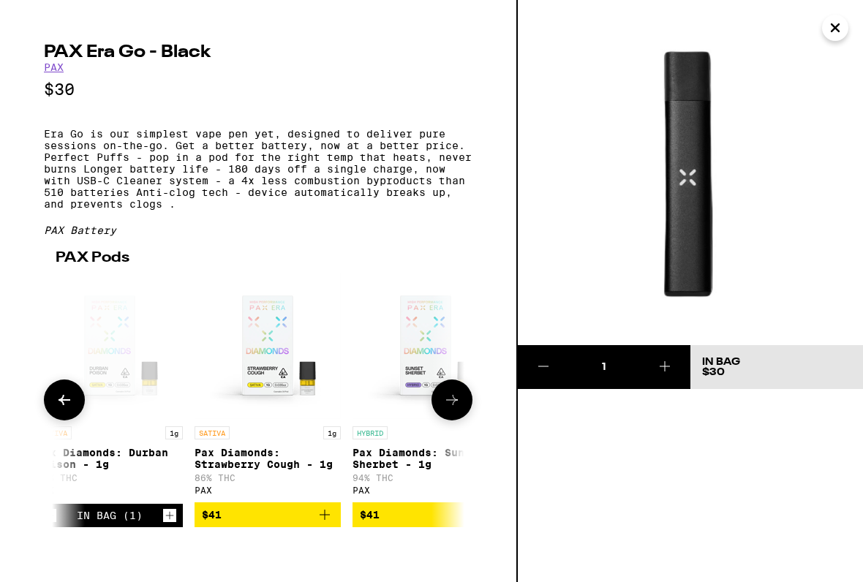
click at [31, 363] on div "PAX Era Go - Black PAX $30 Era Go is our simplest vape pen yet, designed to del…" at bounding box center [259, 291] width 518 height 582
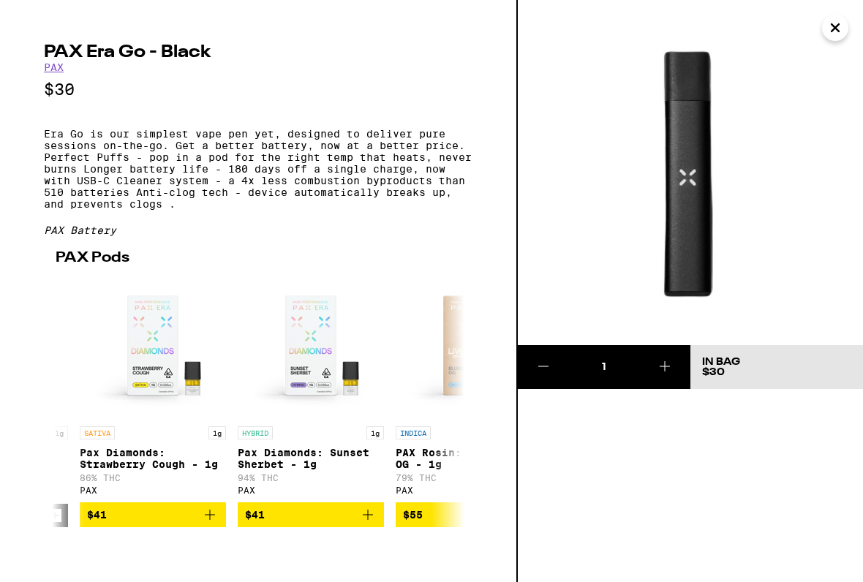
click at [21, 133] on div "PAX Era Go - Black PAX $30 Era Go is our simplest vape pen yet, designed to del…" at bounding box center [259, 291] width 518 height 582
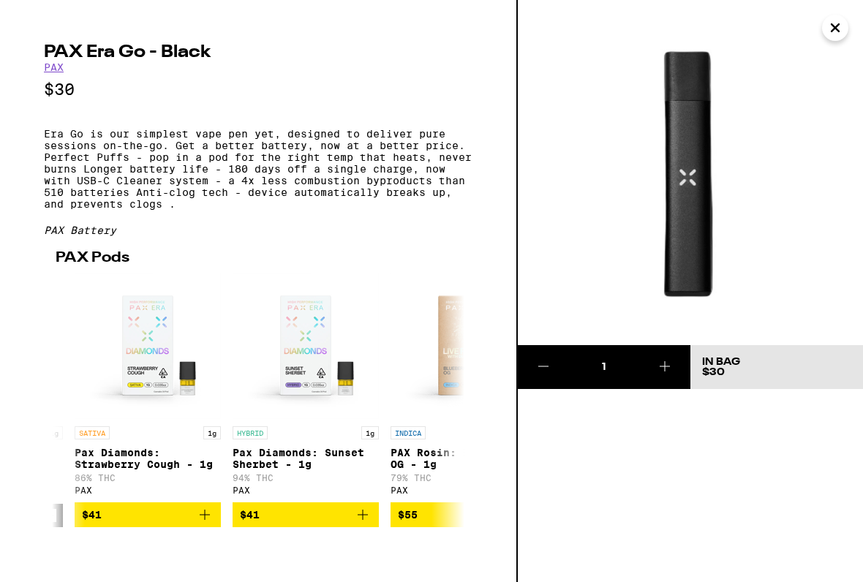
scroll to position [0, 928]
click at [839, 26] on icon "Close" at bounding box center [835, 28] width 18 height 22
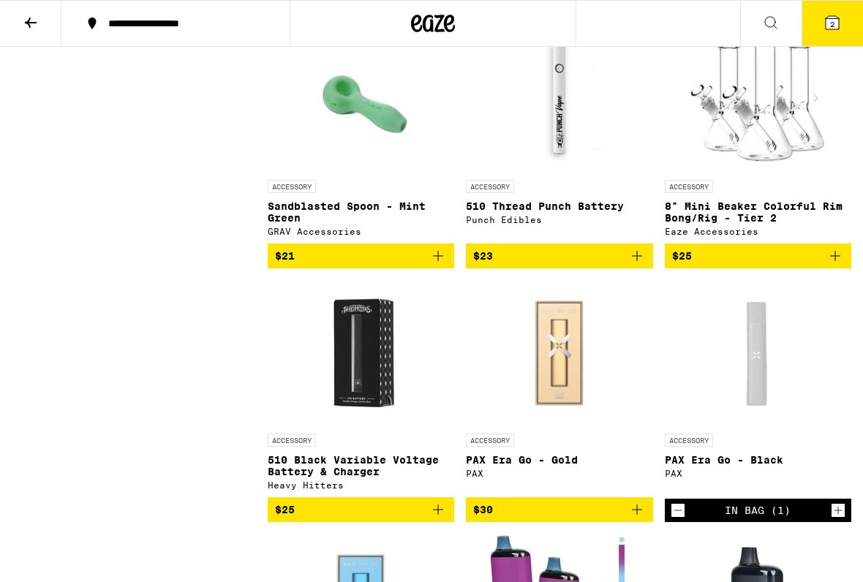
click at [755, 390] on div "Open page for PAX Era Go - Black from PAX" at bounding box center [757, 353] width 146 height 146
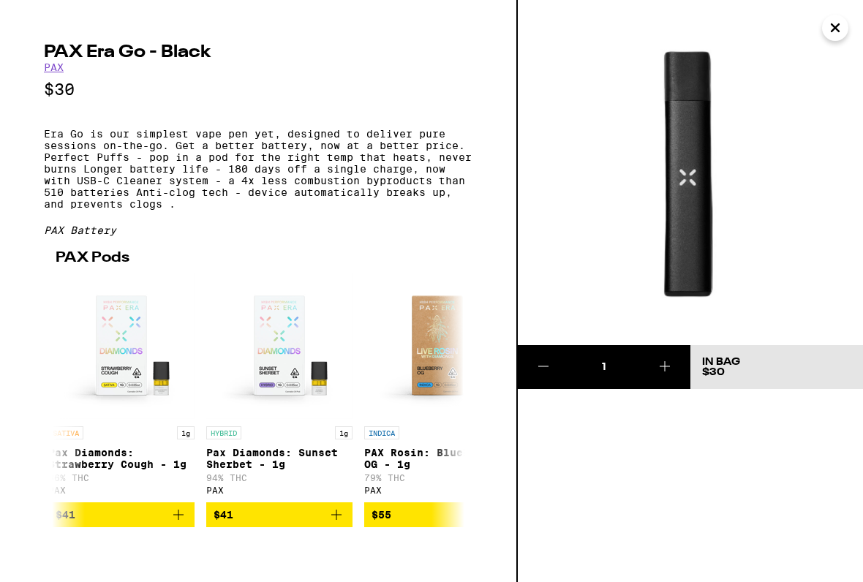
scroll to position [0, 952]
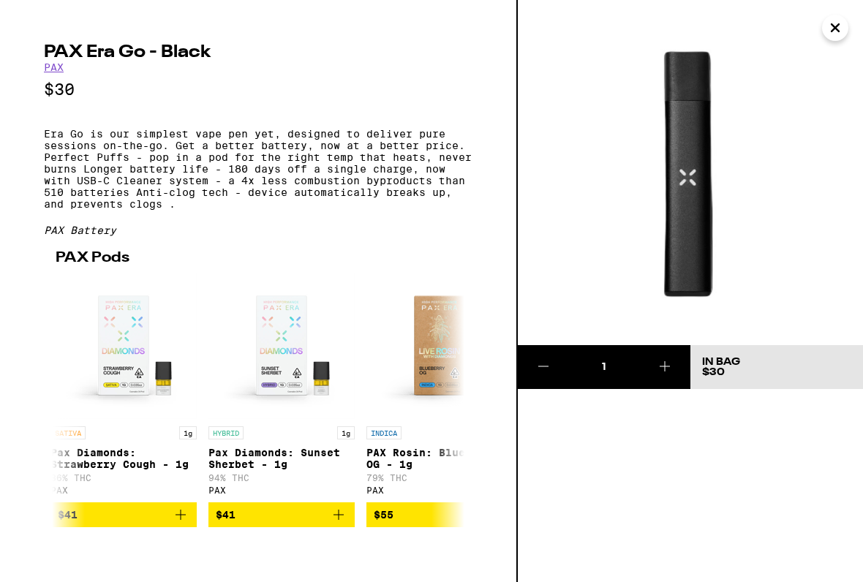
click at [338, 481] on icon "Add to bag" at bounding box center [339, 515] width 18 height 18
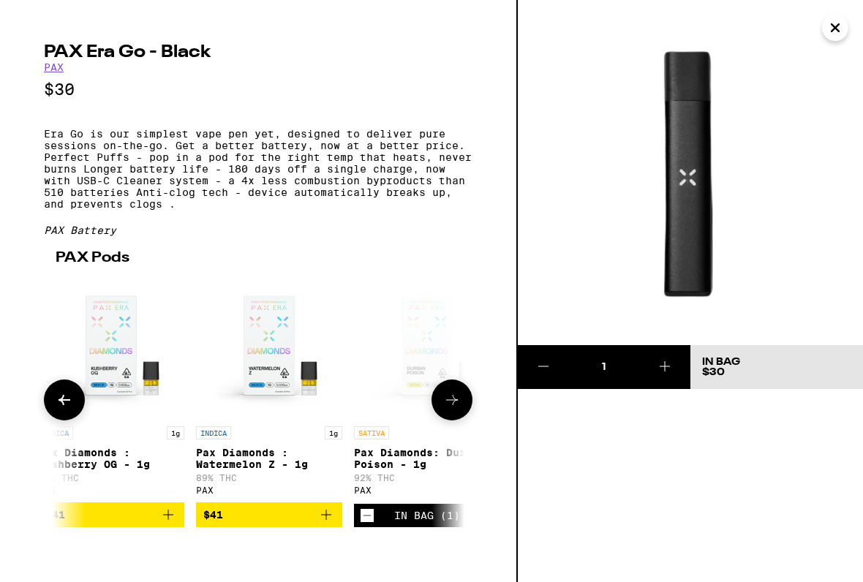
scroll to position [0, 493]
click at [318, 481] on icon "Add to bag" at bounding box center [325, 515] width 18 height 18
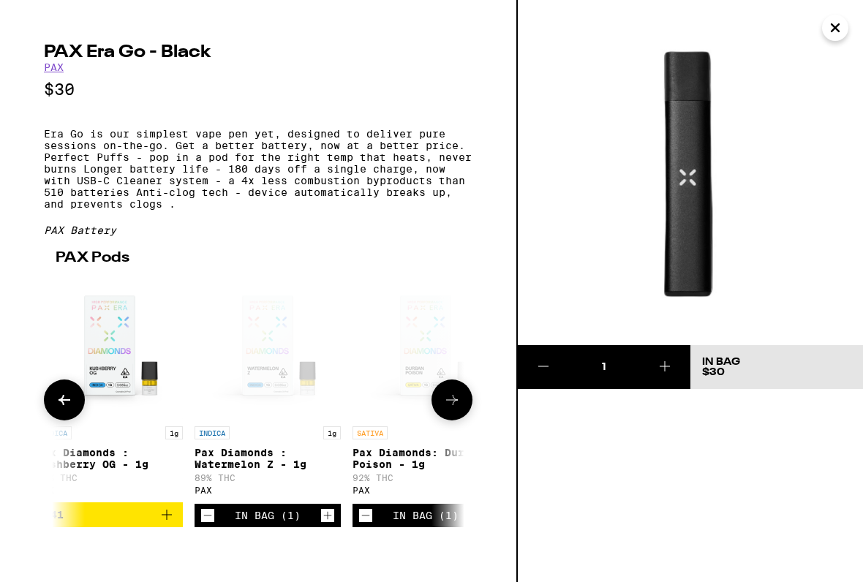
click at [829, 39] on button "Close" at bounding box center [835, 28] width 26 height 26
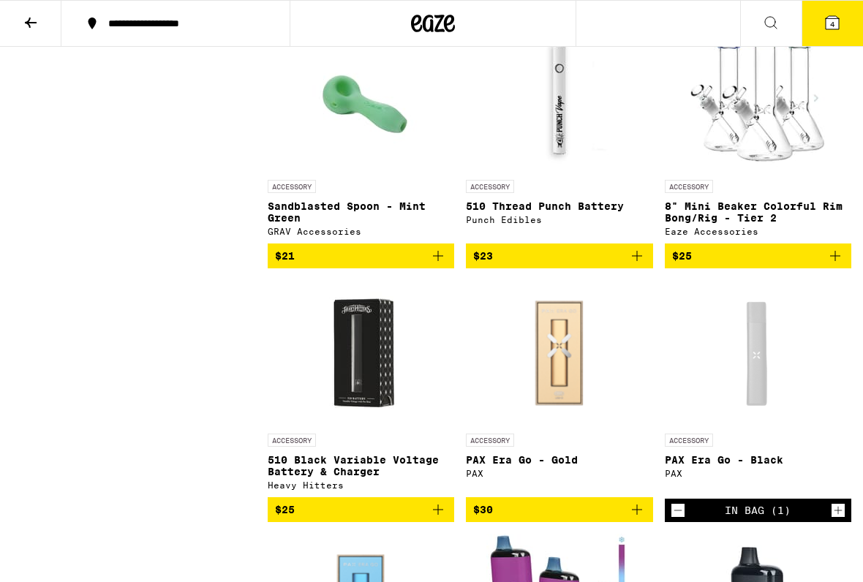
click at [833, 12] on button "4" at bounding box center [831, 23] width 61 height 45
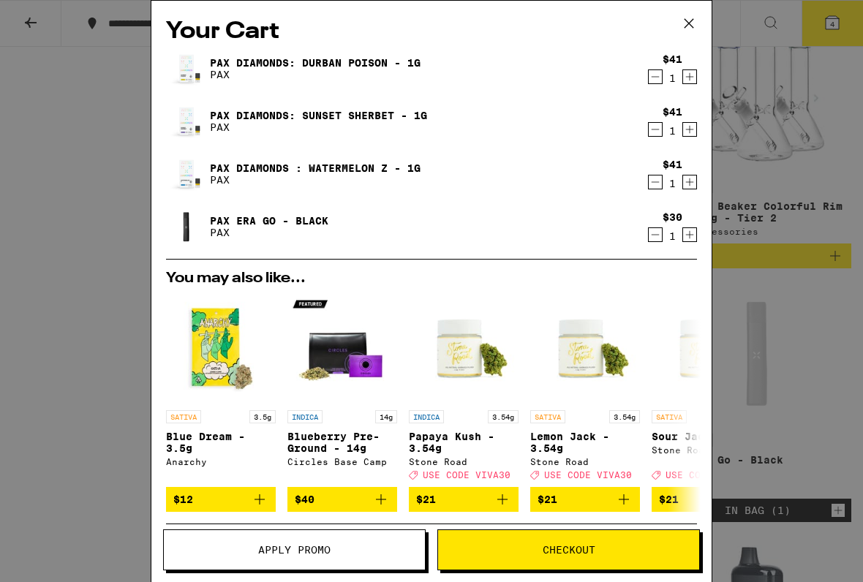
click at [571, 481] on span "Checkout" at bounding box center [568, 550] width 53 height 10
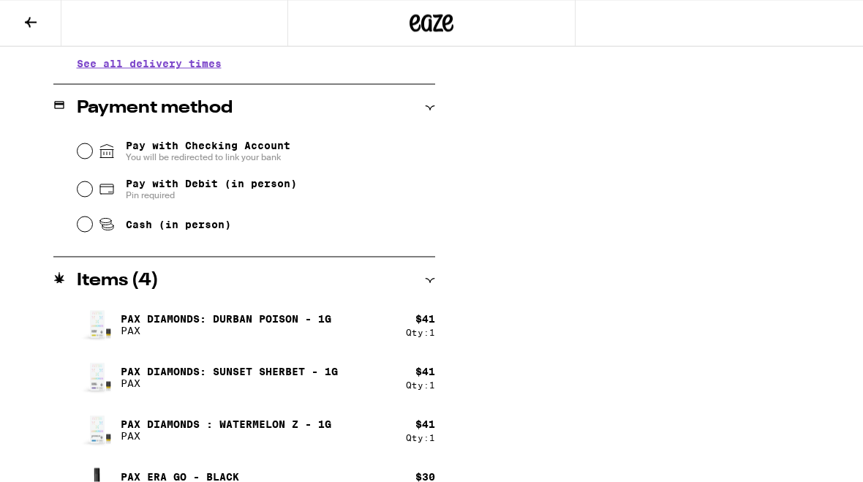
scroll to position [608, 0]
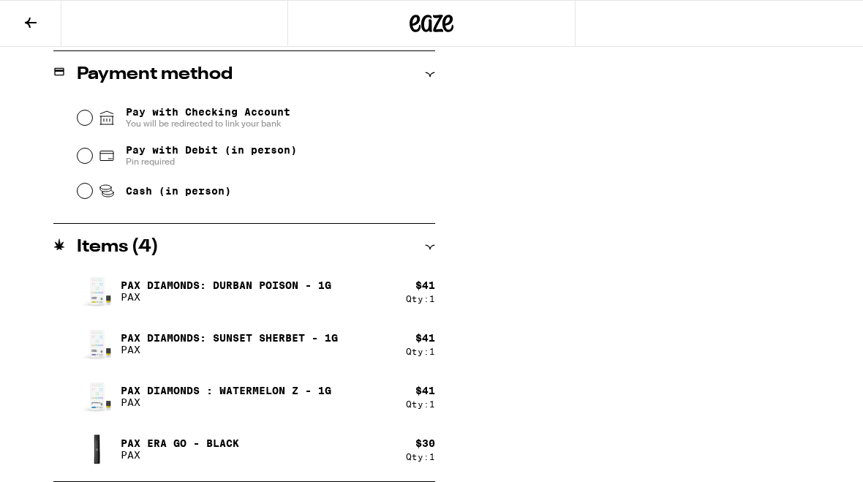
click at [268, 286] on p "Pax Diamonds: Durban Poison - 1g" at bounding box center [226, 285] width 211 height 12
click at [115, 291] on img at bounding box center [97, 290] width 41 height 41
click at [421, 289] on div "$ 41" at bounding box center [425, 285] width 20 height 12
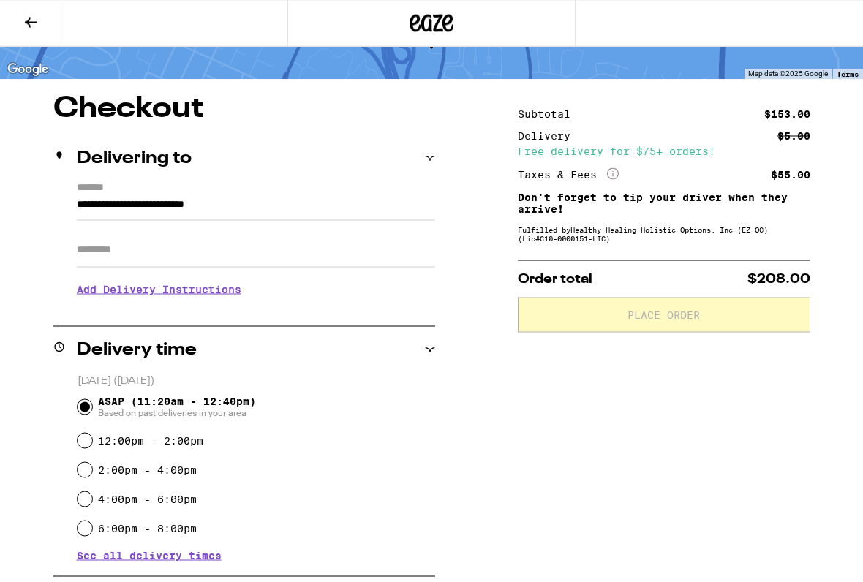
scroll to position [86, 0]
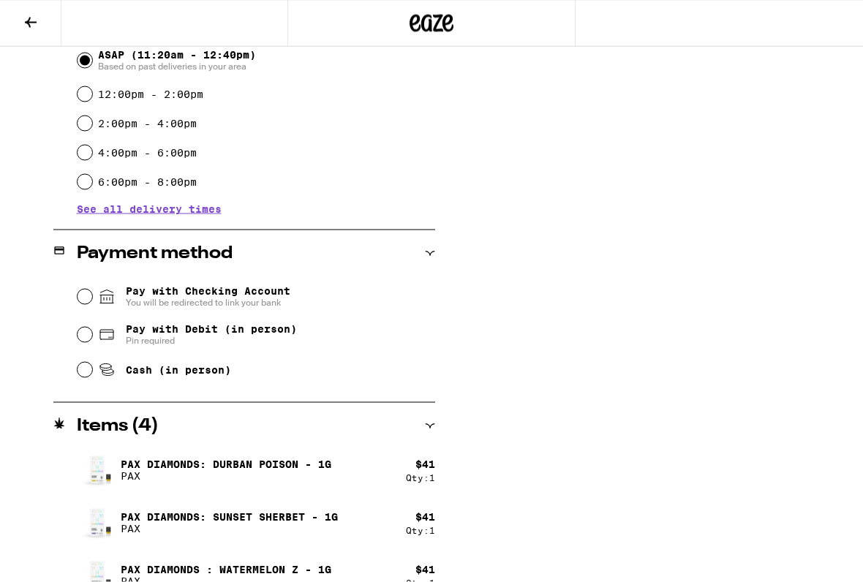
click at [421, 424] on div "Items ( 4 )" at bounding box center [244, 426] width 382 height 18
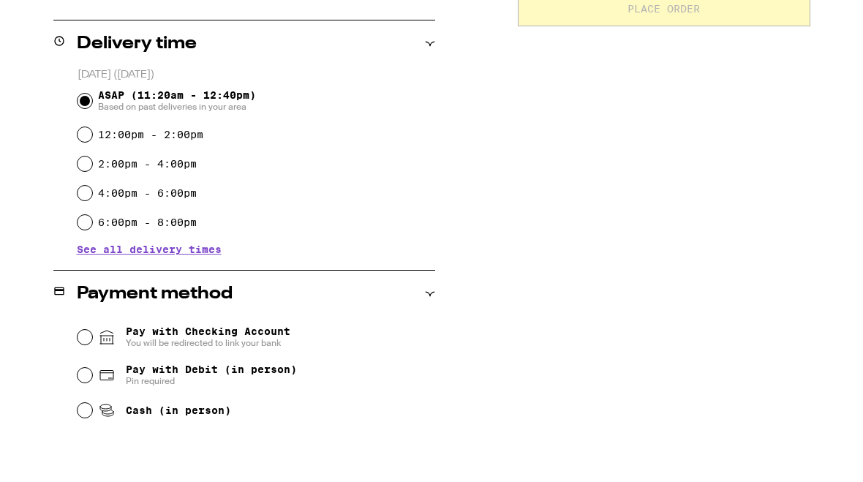
scroll to position [398, 0]
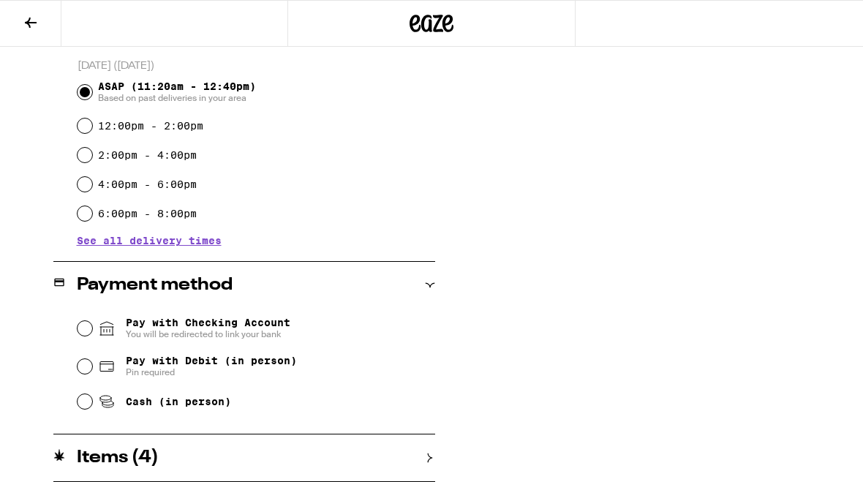
click at [424, 455] on div "Items ( 4 )" at bounding box center [244, 458] width 382 height 18
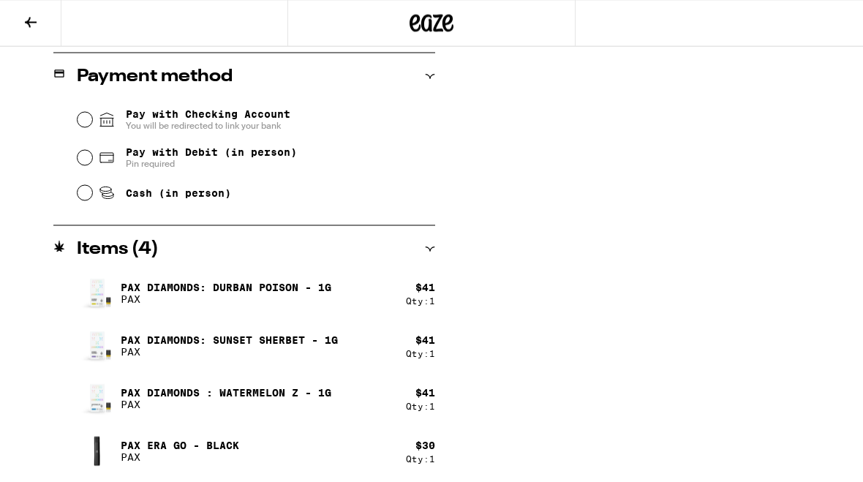
scroll to position [608, 0]
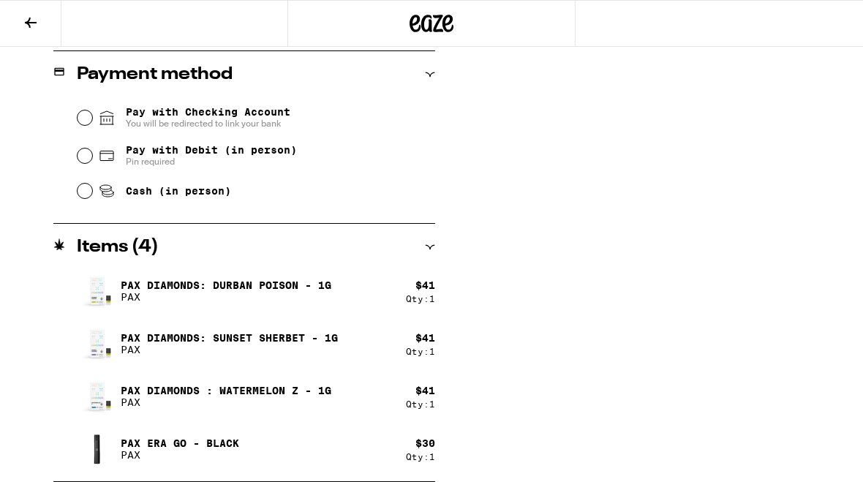
click at [151, 394] on p "Pax Diamonds : Watermelon Z - 1g" at bounding box center [226, 390] width 211 height 12
click at [95, 392] on img at bounding box center [97, 396] width 41 height 41
click at [22, 16] on icon at bounding box center [31, 23] width 18 height 18
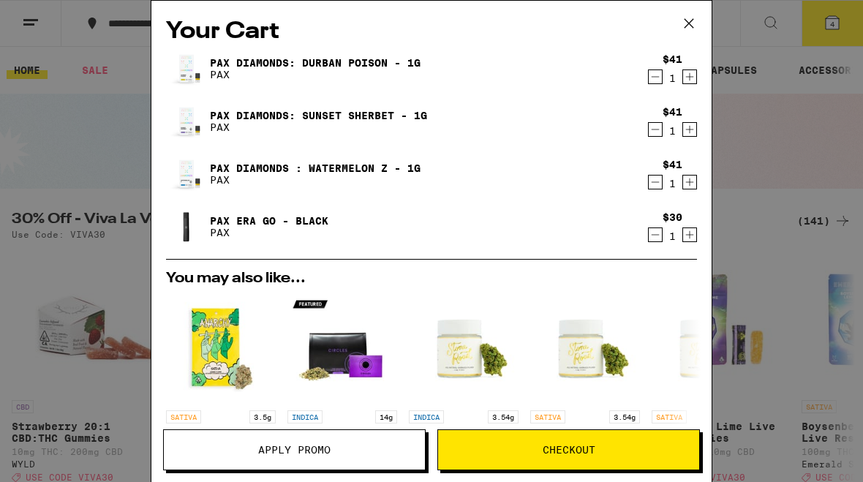
click at [684, 20] on icon at bounding box center [689, 23] width 22 height 22
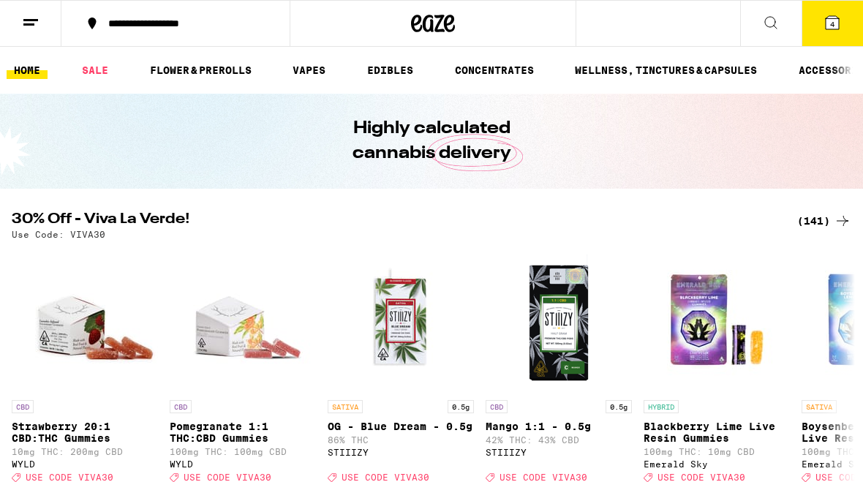
click at [830, 20] on span "4" at bounding box center [832, 24] width 4 height 9
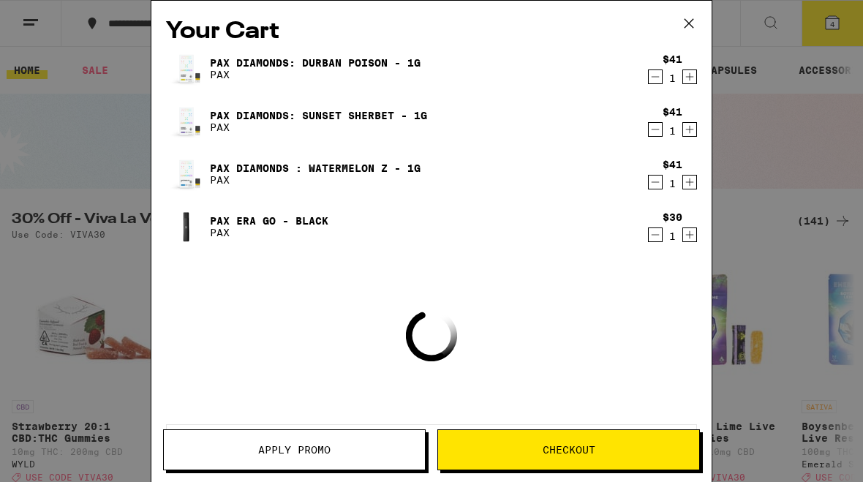
click at [216, 224] on link "PAX Era Go - Black" at bounding box center [269, 221] width 118 height 12
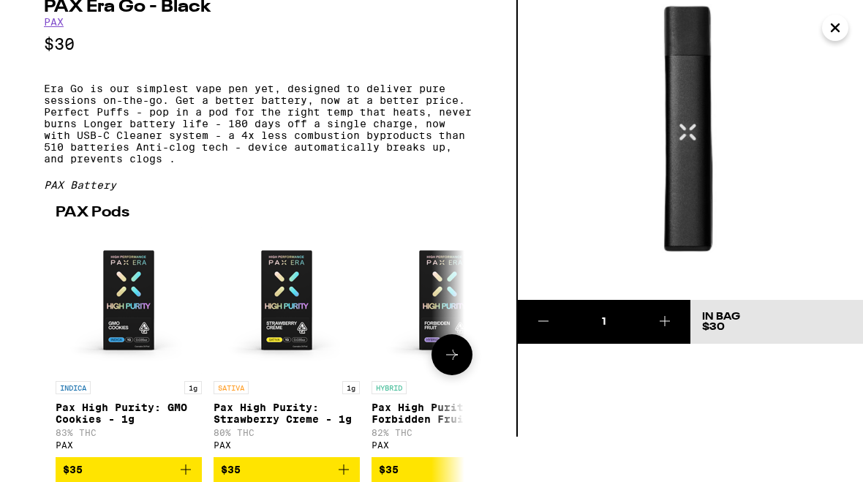
click at [831, 29] on icon "Close" at bounding box center [835, 28] width 18 height 22
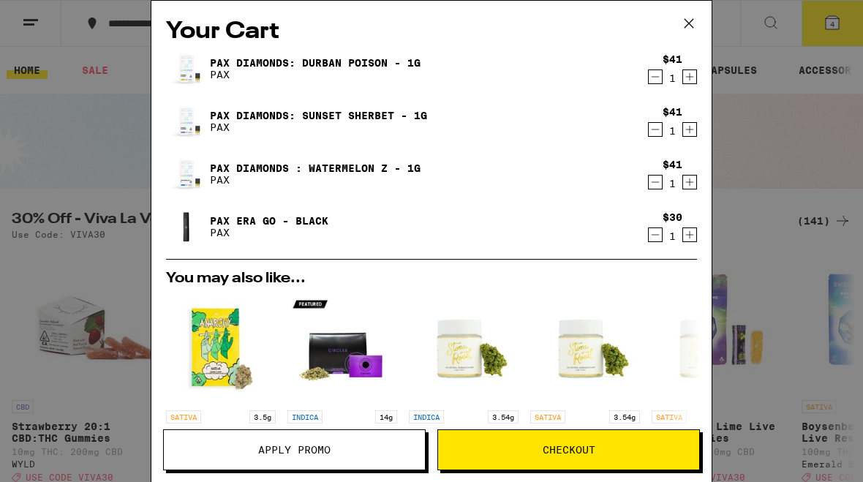
click at [580, 463] on button "Checkout" at bounding box center [568, 449] width 262 height 41
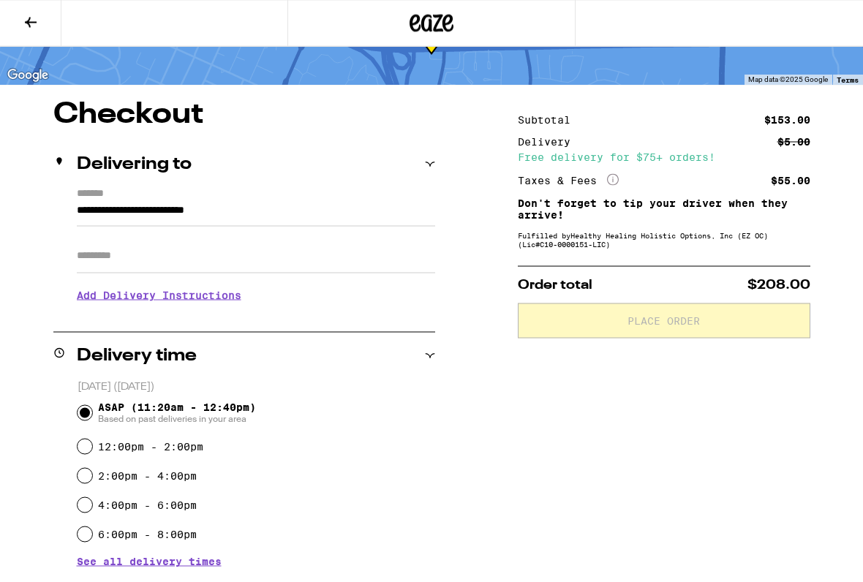
scroll to position [76, 0]
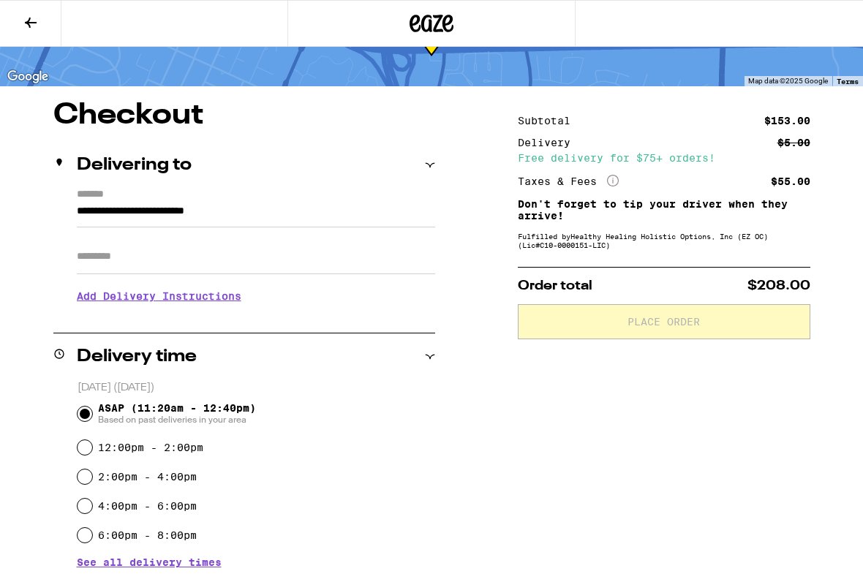
click at [140, 258] on input "Apt/Suite" at bounding box center [256, 256] width 358 height 35
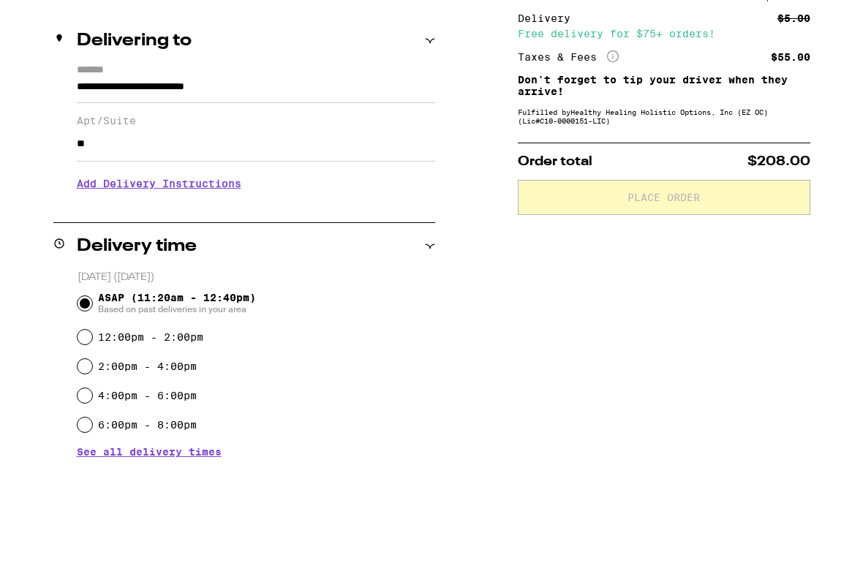
type input "*"
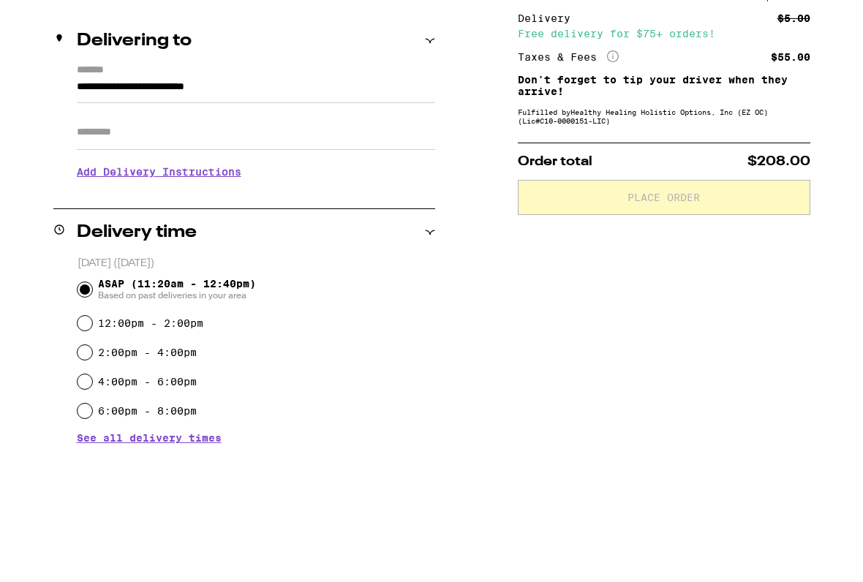
click at [149, 279] on h3 "Add Delivery Instructions" at bounding box center [256, 296] width 358 height 34
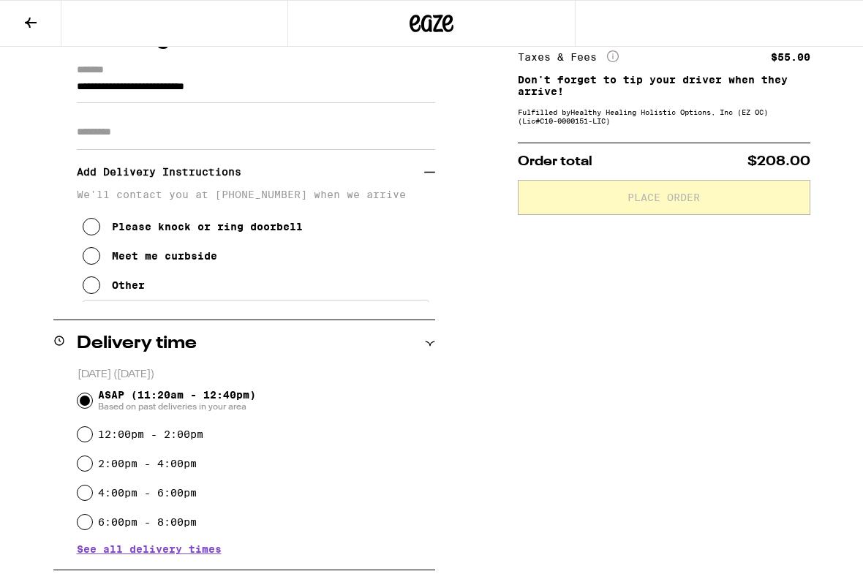
click at [92, 289] on icon at bounding box center [92, 285] width 18 height 18
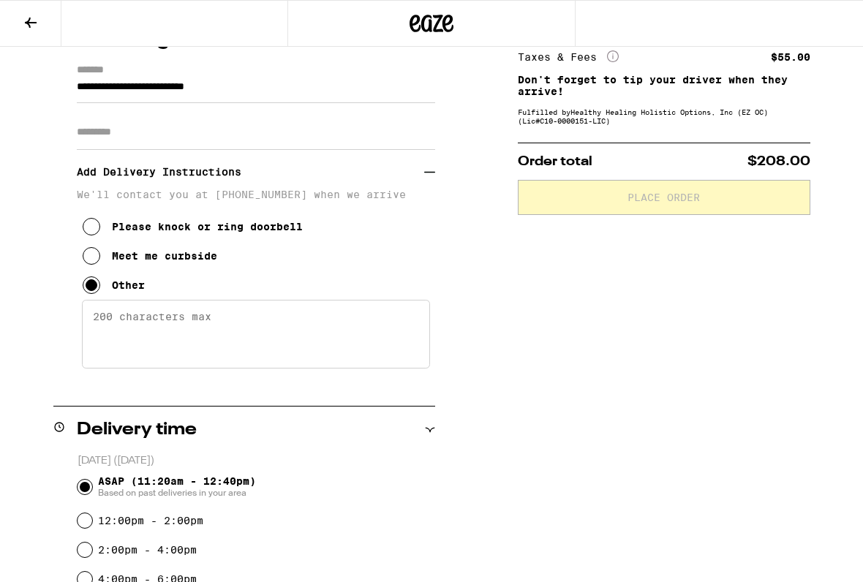
click at [121, 330] on textarea "Enter any other delivery instructions you want driver to know" at bounding box center [256, 334] width 348 height 69
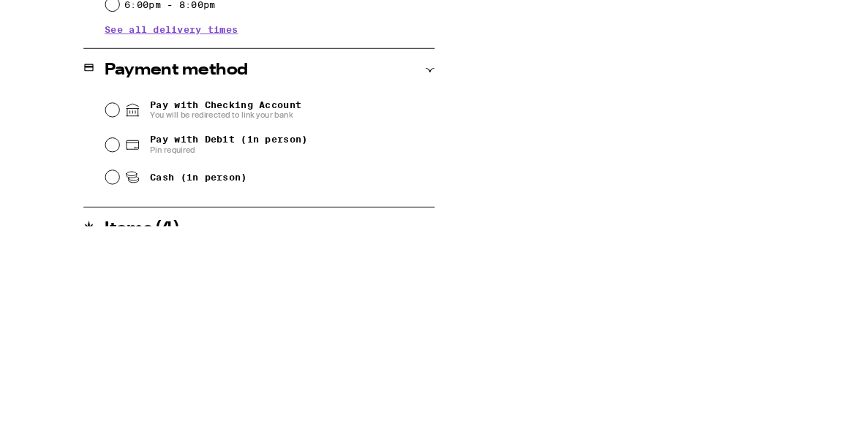
scroll to position [591, 0]
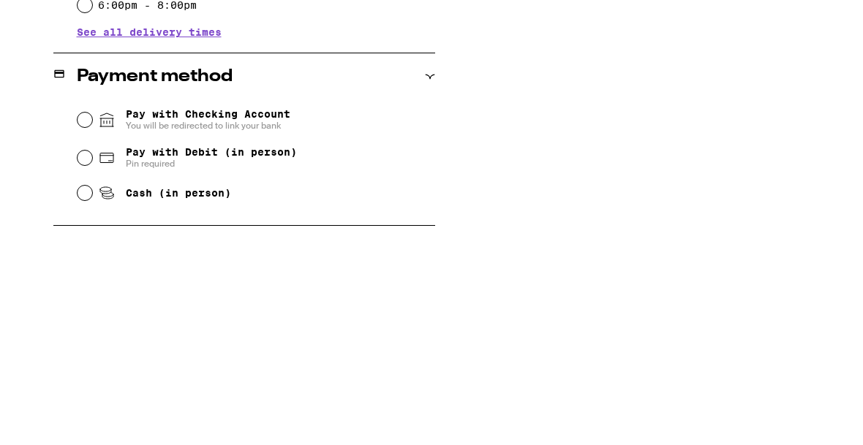
type textarea "My office is directly behind the mail center in the plaza call when you arrive …"
click at [89, 363] on input "Pay with Debit (in person) Pin required" at bounding box center [84, 370] width 15 height 15
radio input "true"
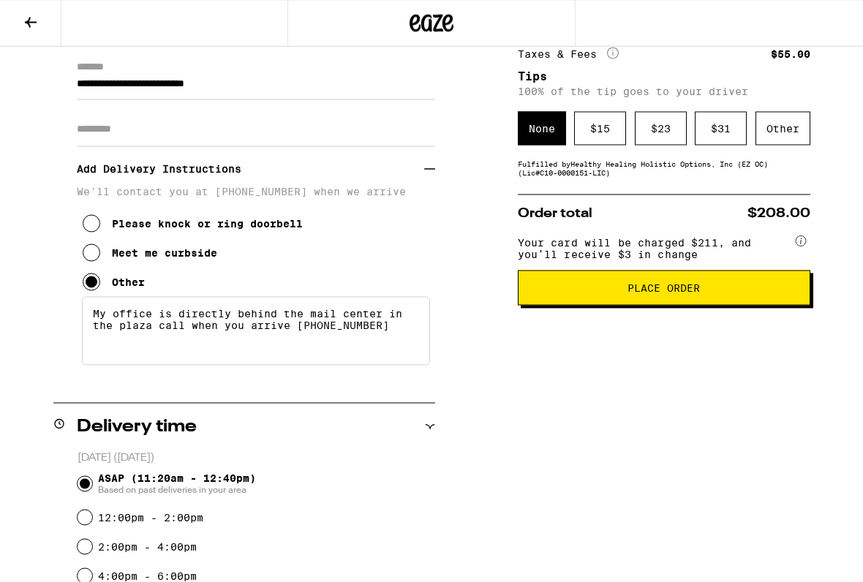
scroll to position [218, 0]
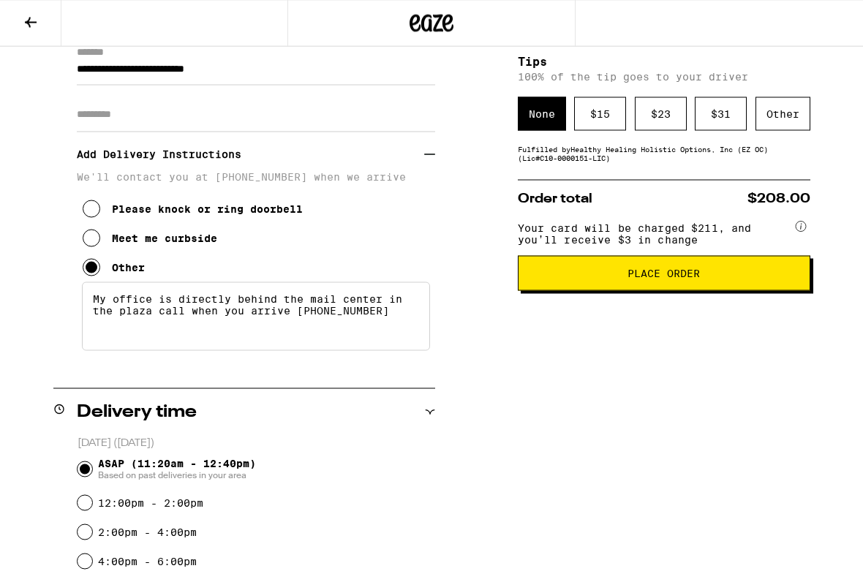
click at [668, 278] on span "Place Order" at bounding box center [663, 273] width 72 height 10
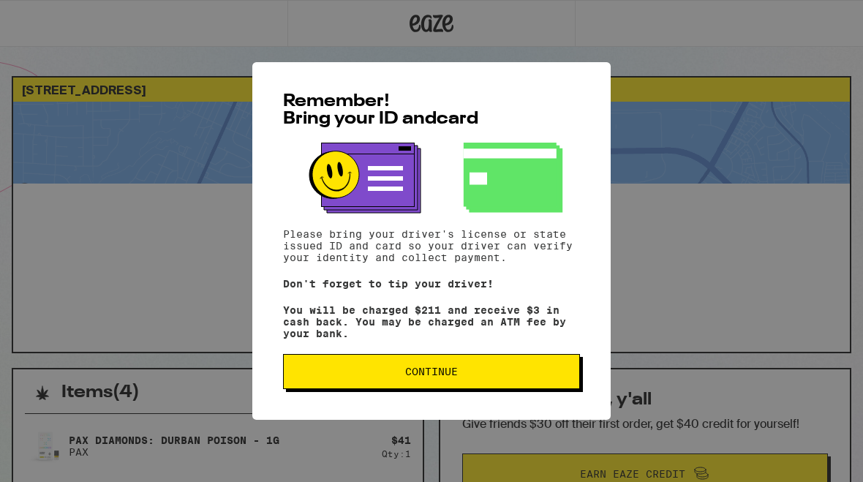
click at [441, 376] on span "Continue" at bounding box center [431, 371] width 53 height 10
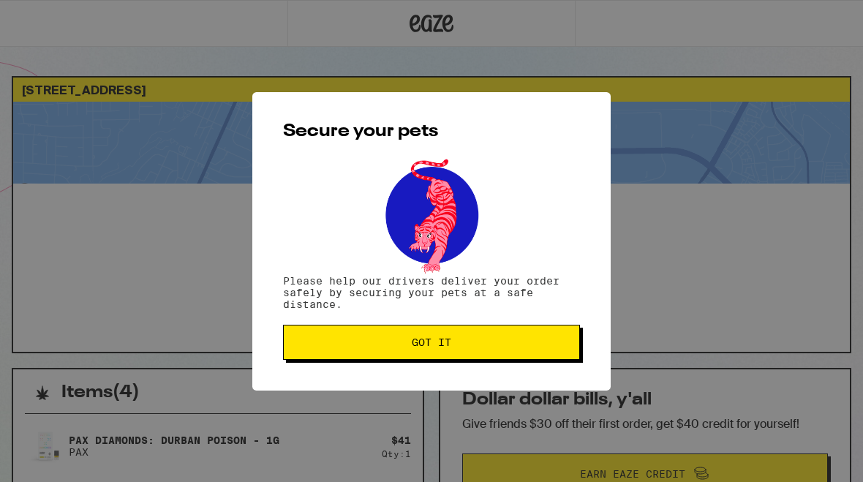
click at [439, 347] on span "Got it" at bounding box center [431, 342] width 39 height 10
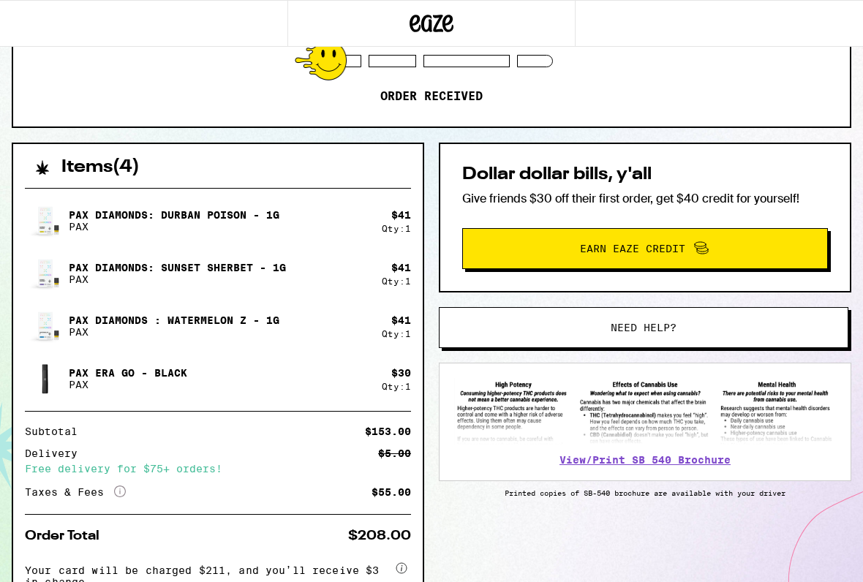
scroll to position [240, 0]
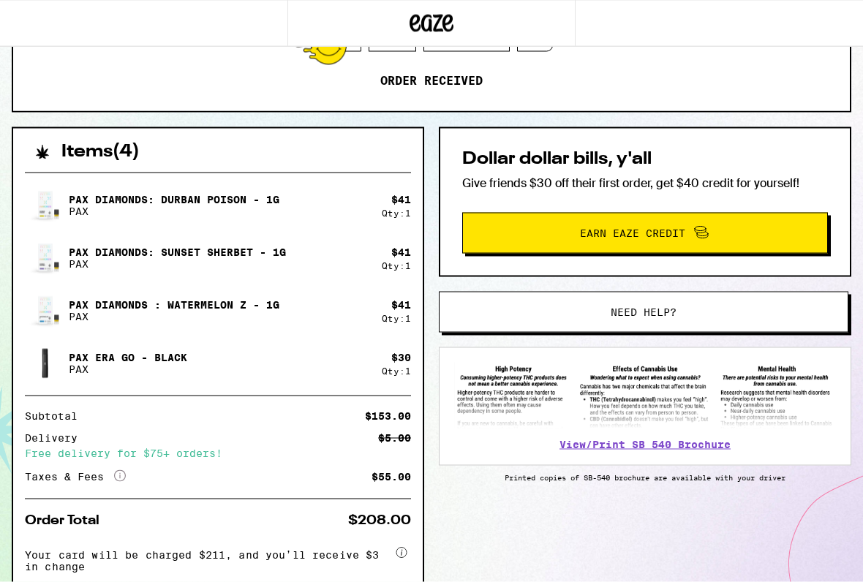
click at [119, 474] on icon "More Info" at bounding box center [120, 476] width 12 height 12
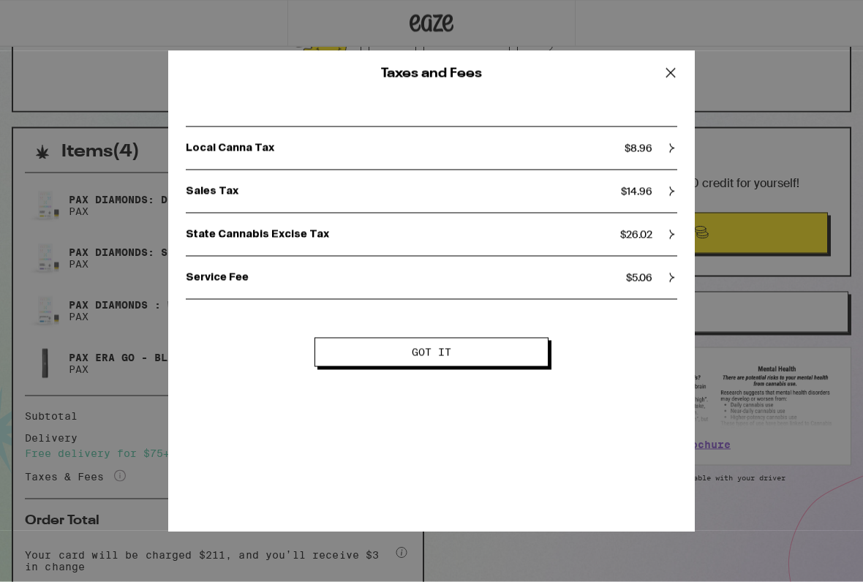
scroll to position [241, 0]
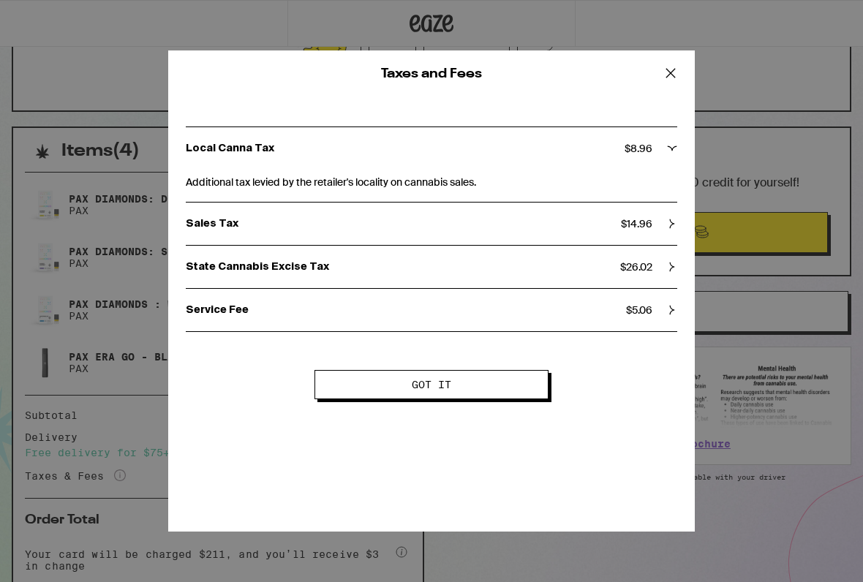
click at [441, 390] on span "Got it" at bounding box center [431, 384] width 39 height 10
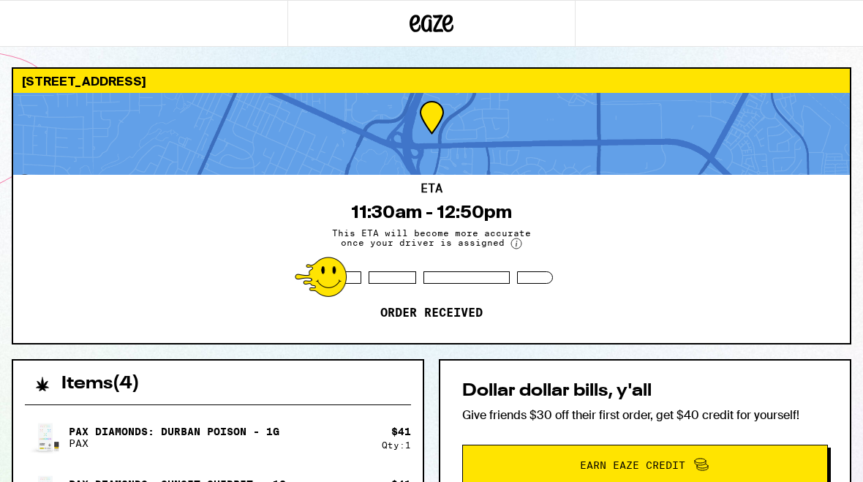
scroll to position [0, 0]
